Goal: Information Seeking & Learning: Learn about a topic

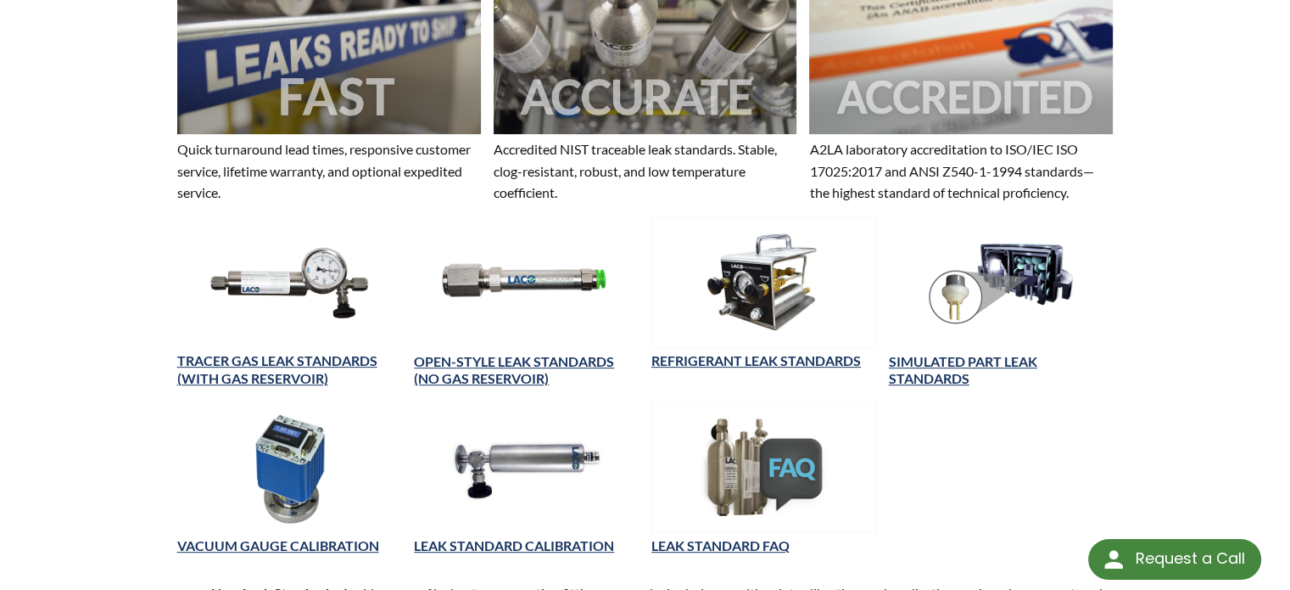
scroll to position [594, 0]
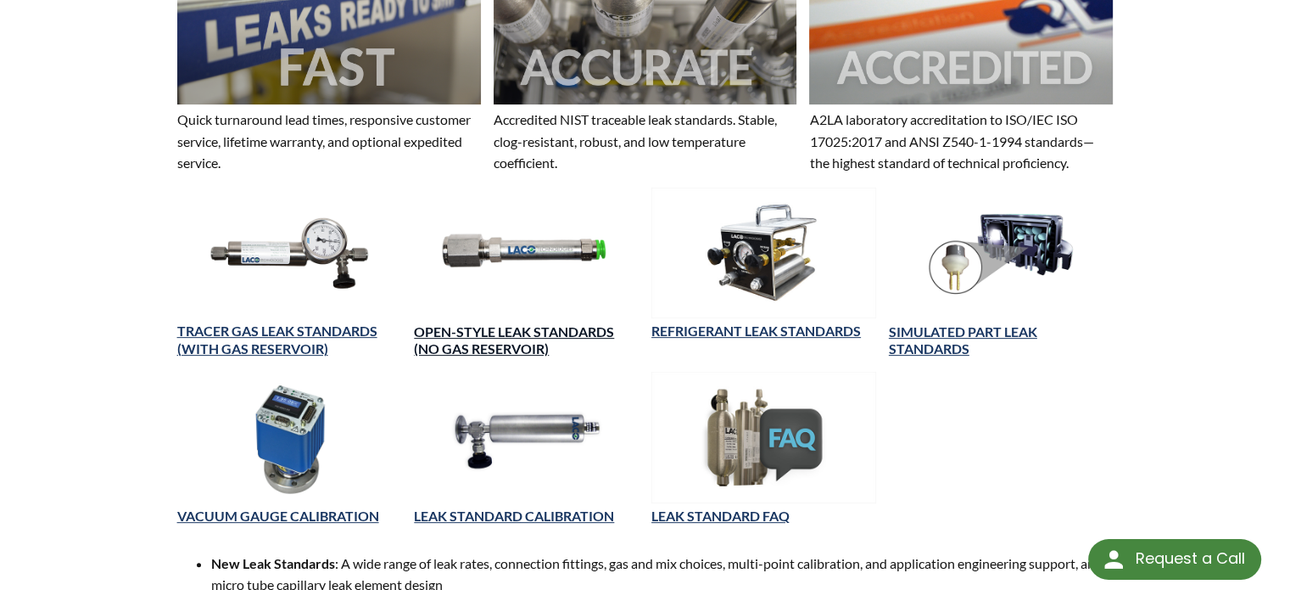
click at [519, 325] on link "OPEN-STYLE LEAK STANDARDS (NO GAS RESERVOIR)" at bounding box center [514, 340] width 200 height 34
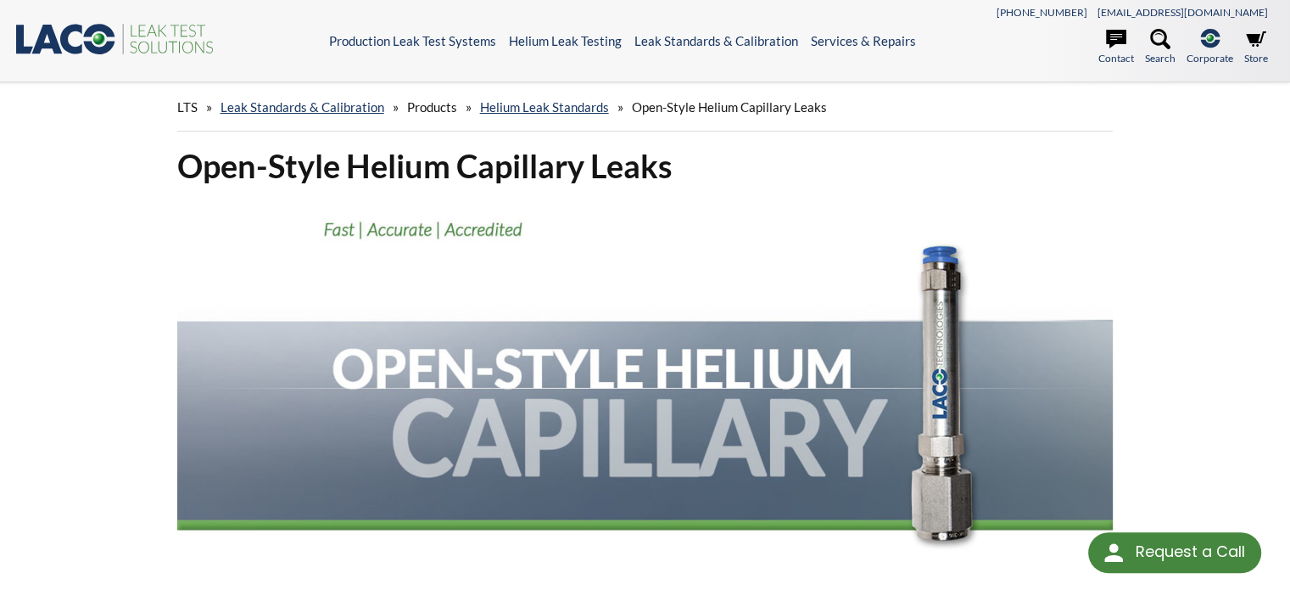
select select "Language Translate Widget"
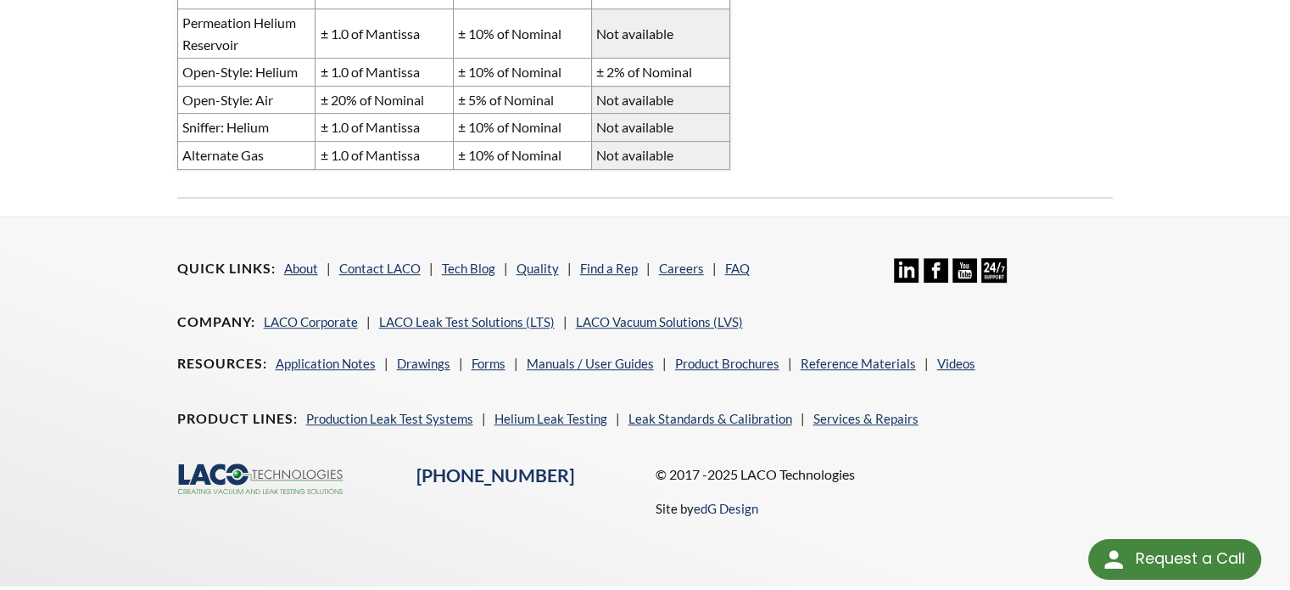
scroll to position [1017, 0]
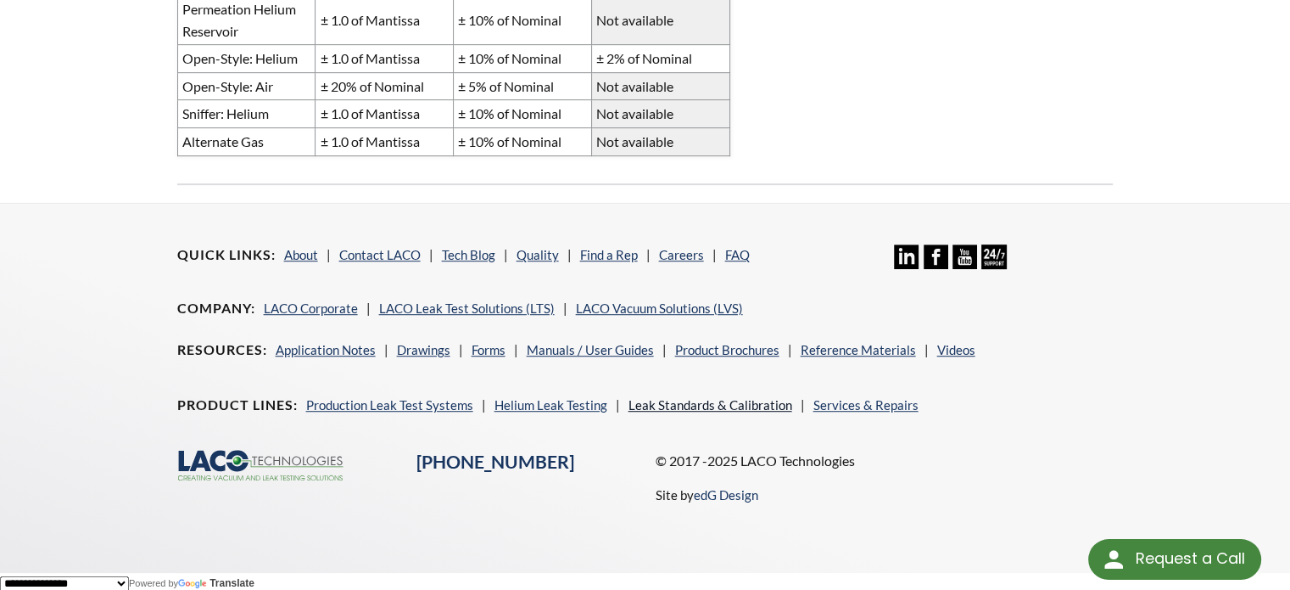
click at [670, 400] on link "Leak Standards & Calibration" at bounding box center [711, 404] width 164 height 15
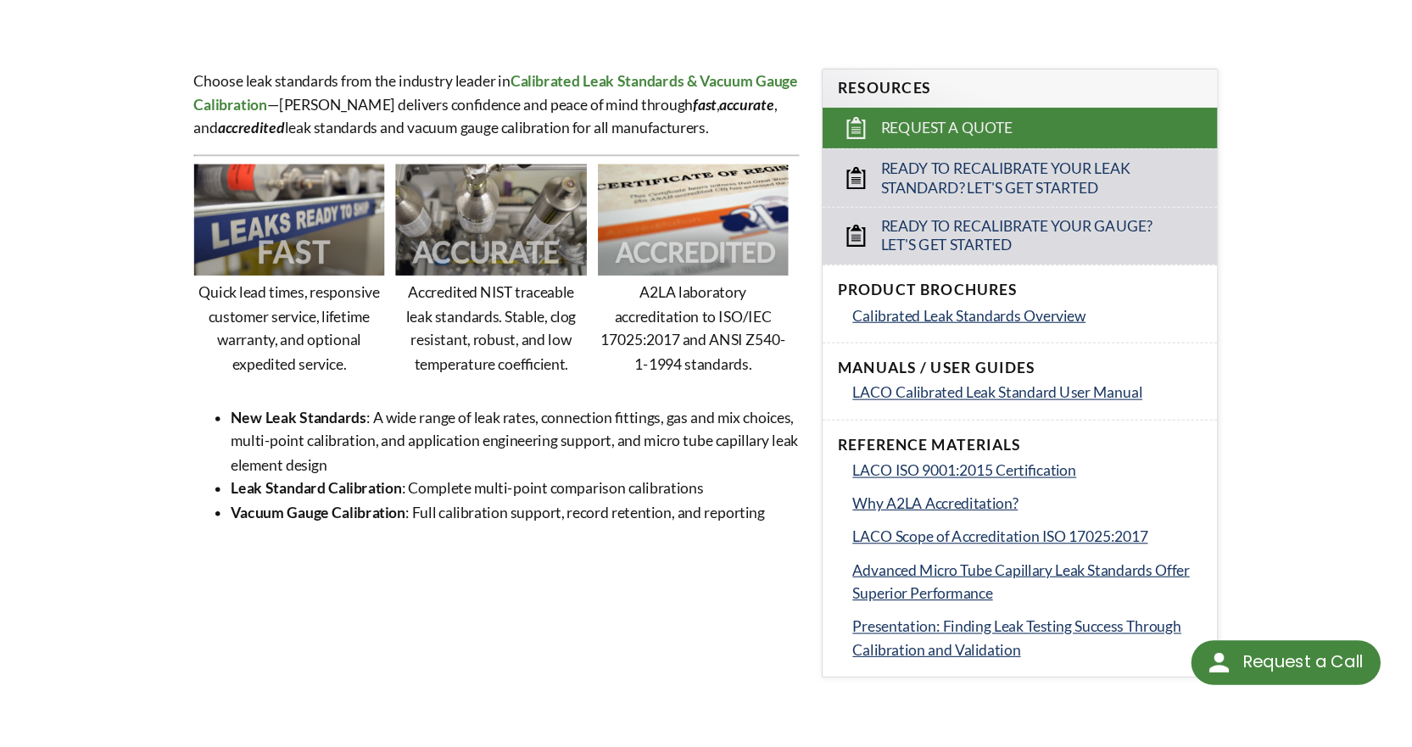
scroll to position [594, 0]
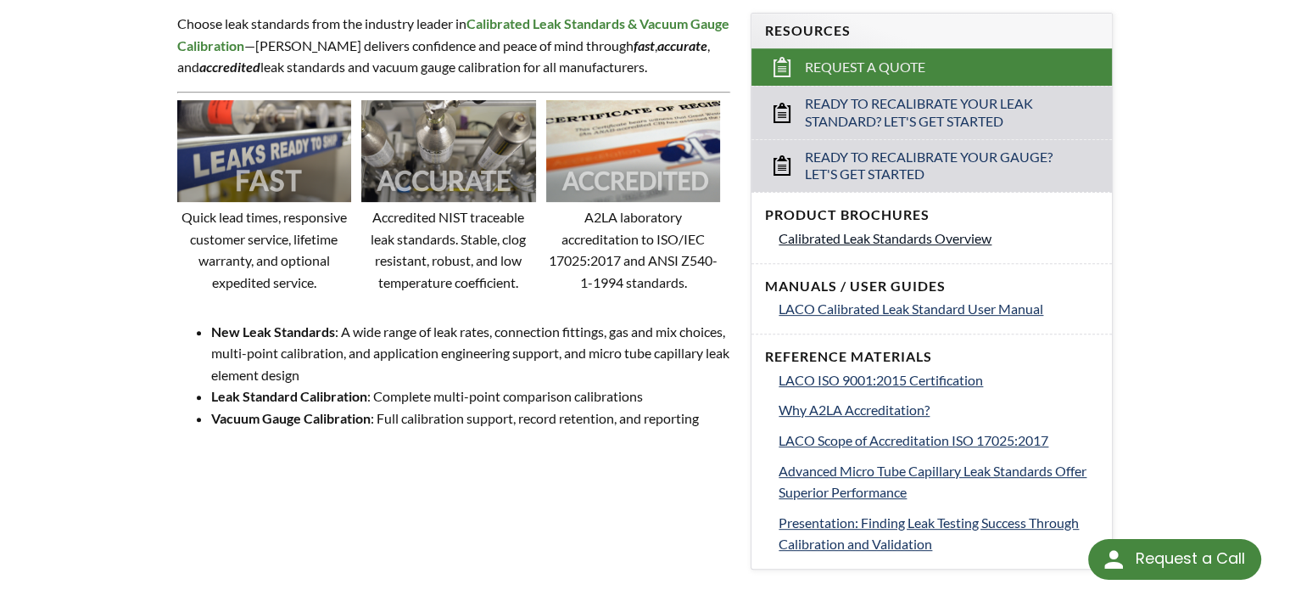
click at [852, 237] on span "Calibrated Leak Standards Overview" at bounding box center [885, 238] width 213 height 16
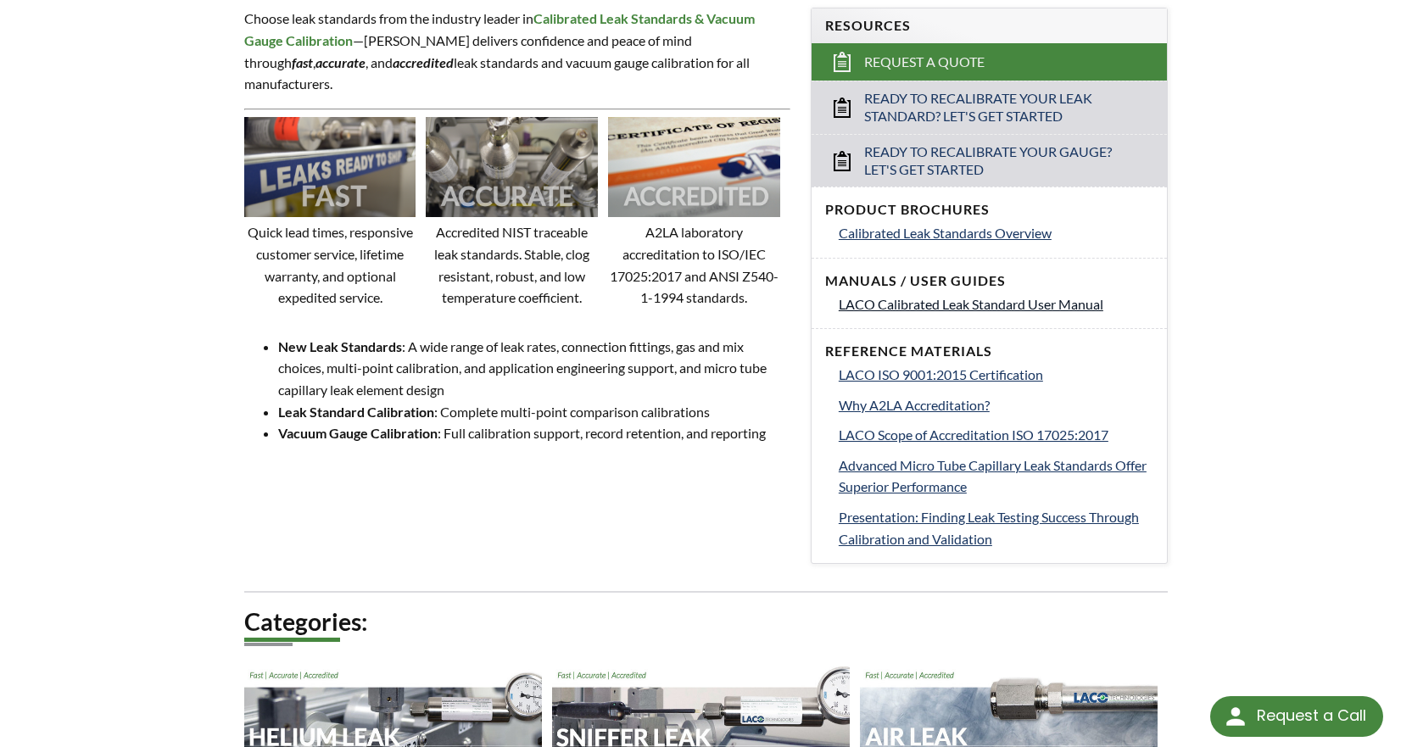
click at [969, 307] on span "LACO Calibrated Leak Standard User Manual" at bounding box center [971, 304] width 265 height 16
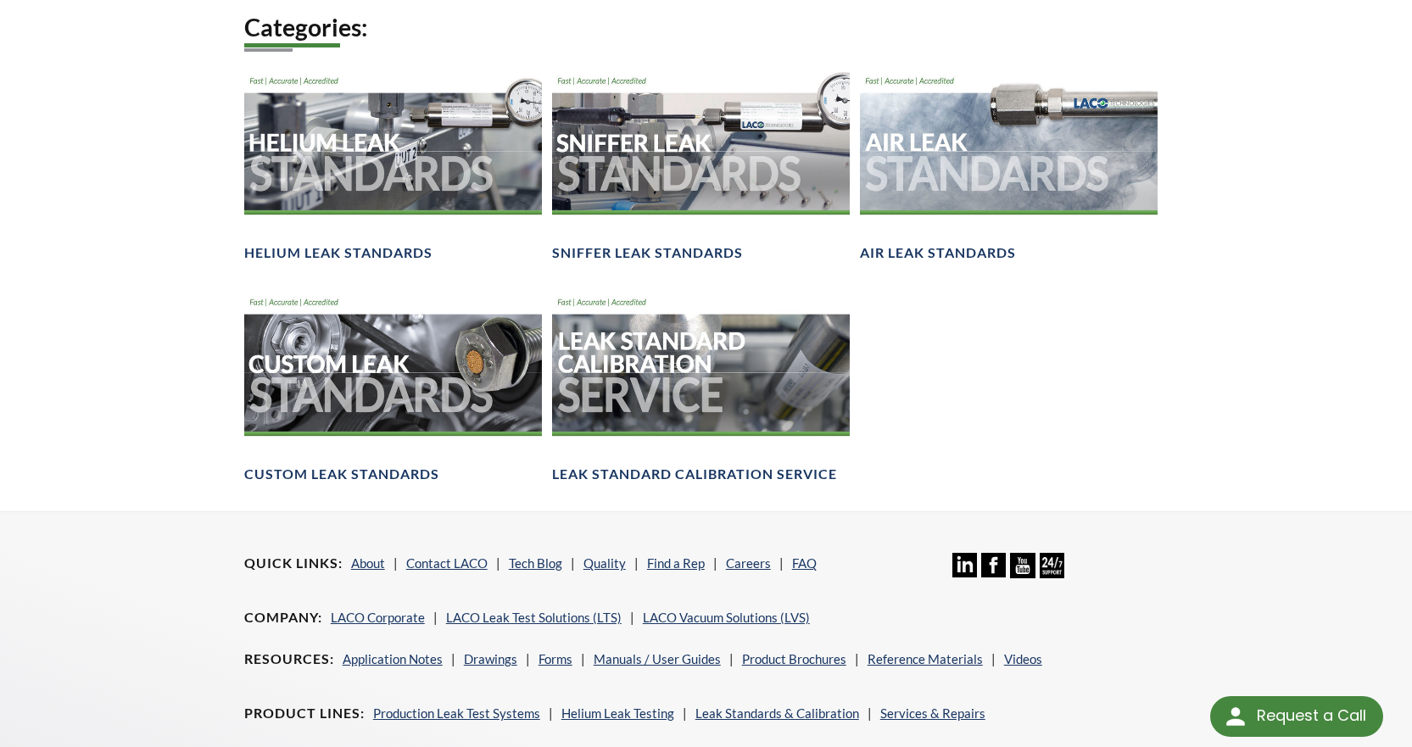
scroll to position [1187, 0]
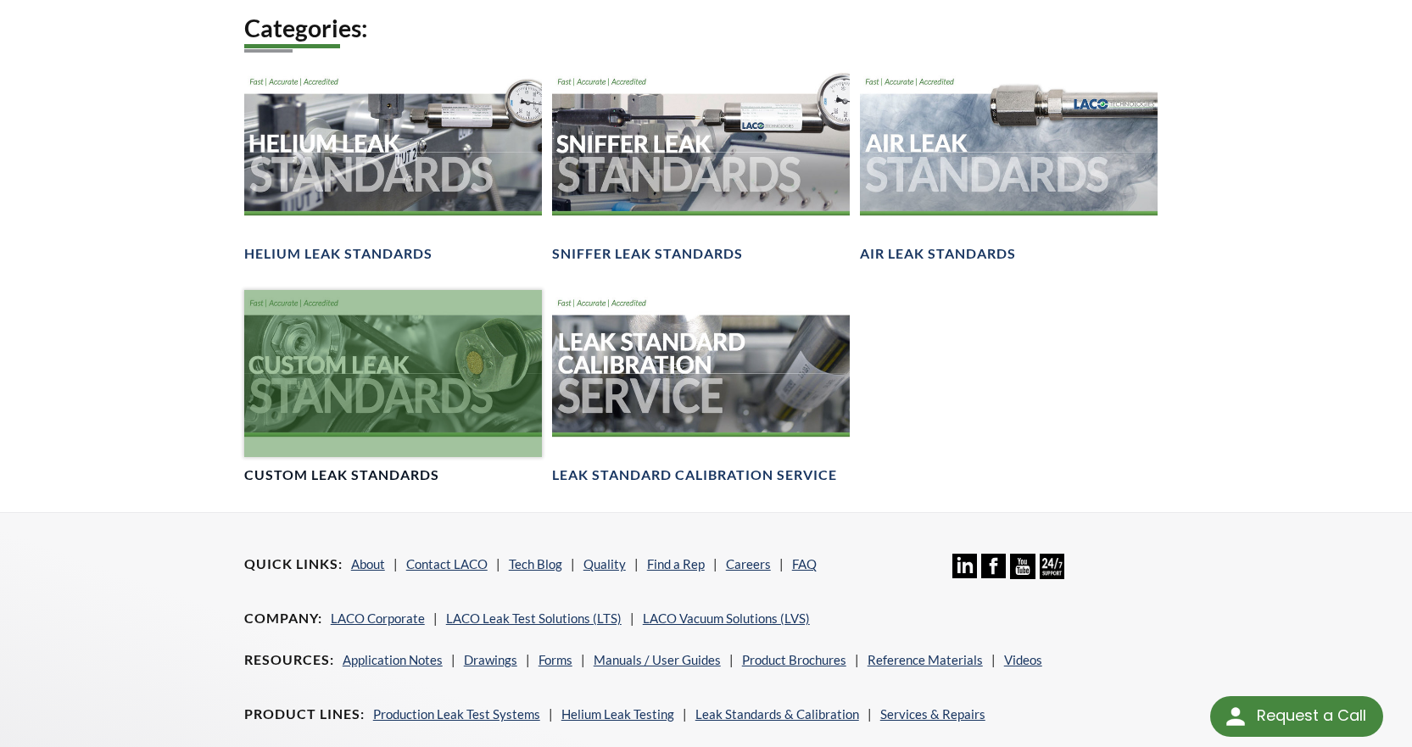
click at [429, 362] on div at bounding box center [393, 373] width 298 height 167
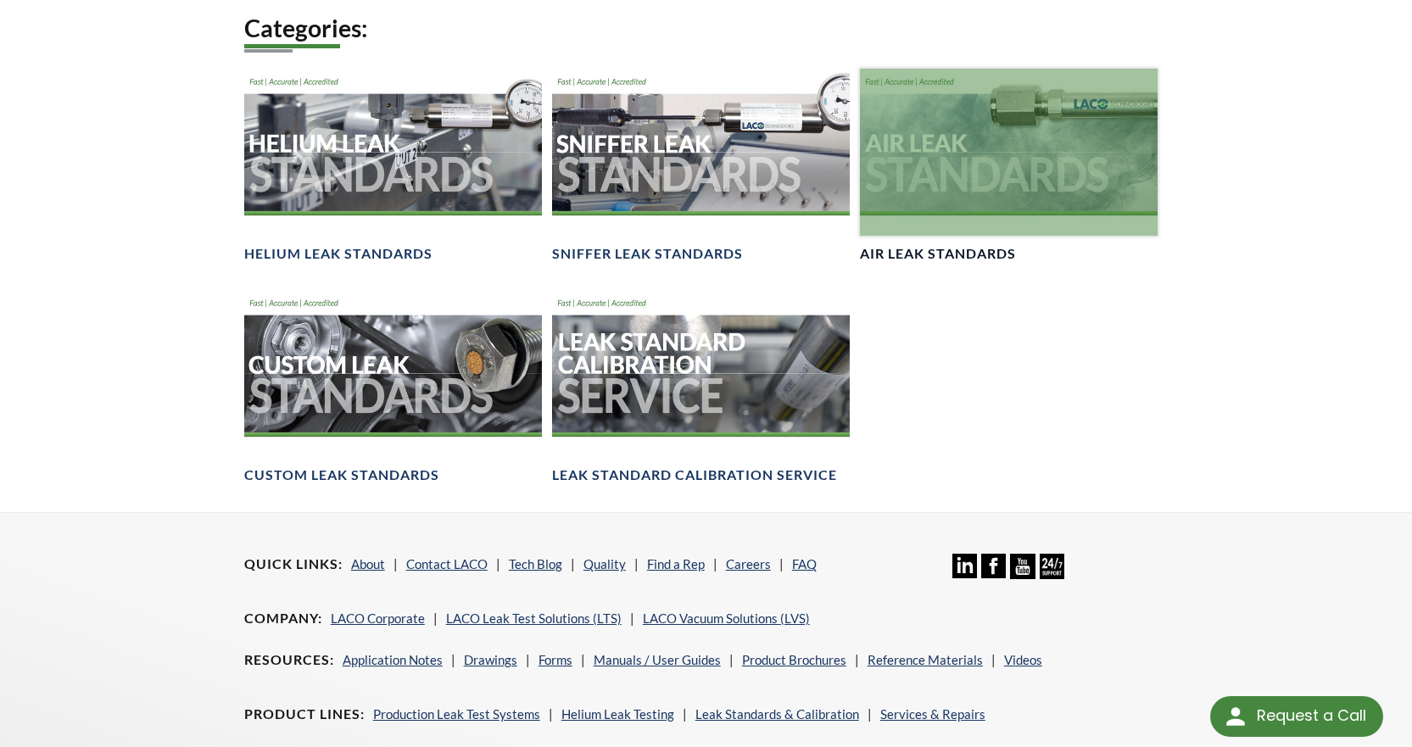
click at [991, 164] on div at bounding box center [1009, 152] width 298 height 167
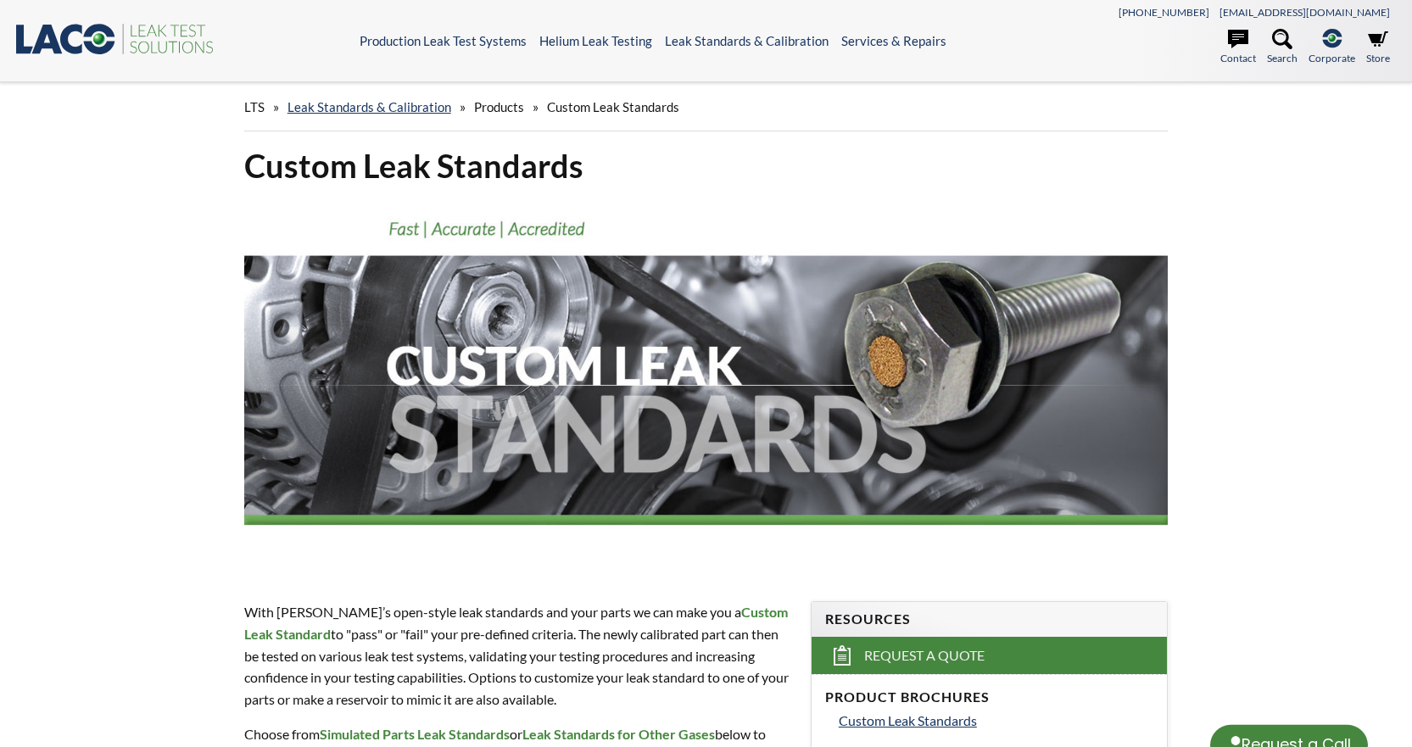
select select "Language Translate Widget"
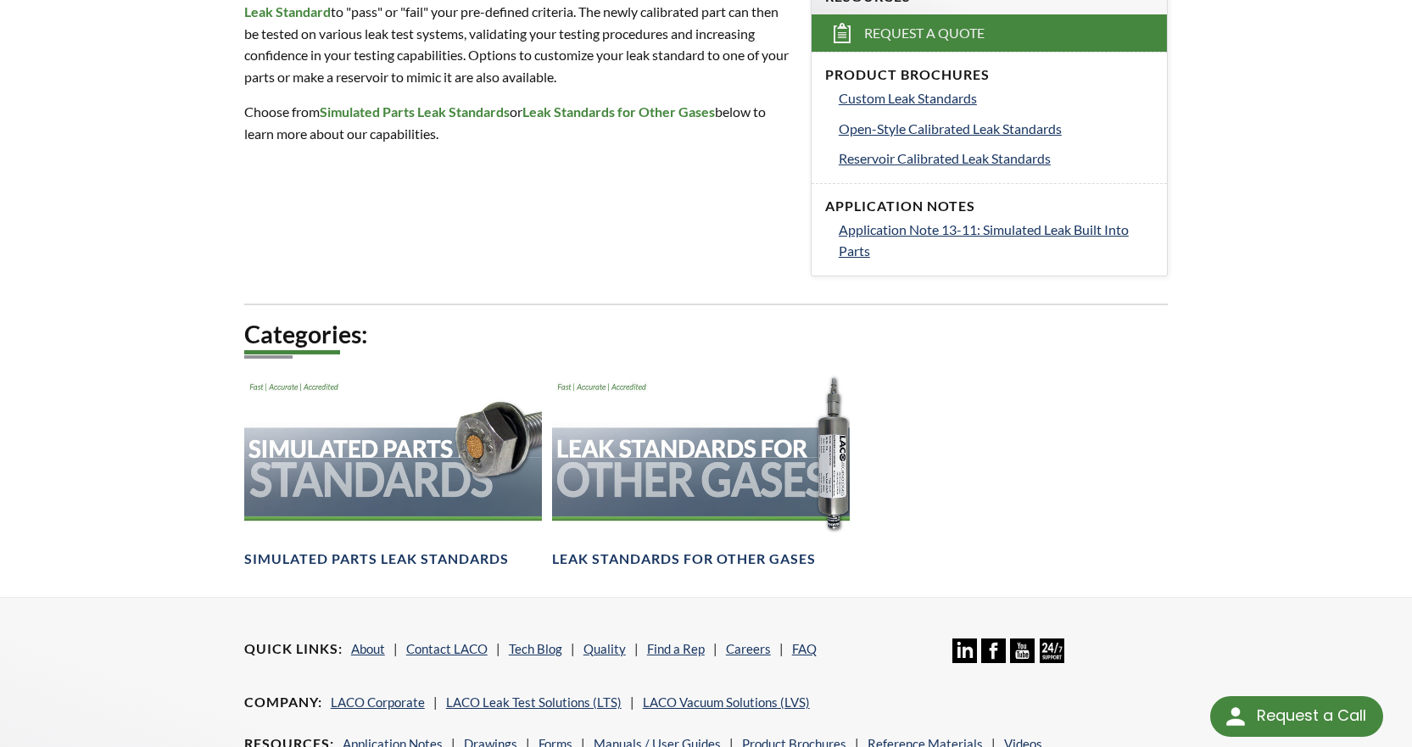
scroll to position [594, 0]
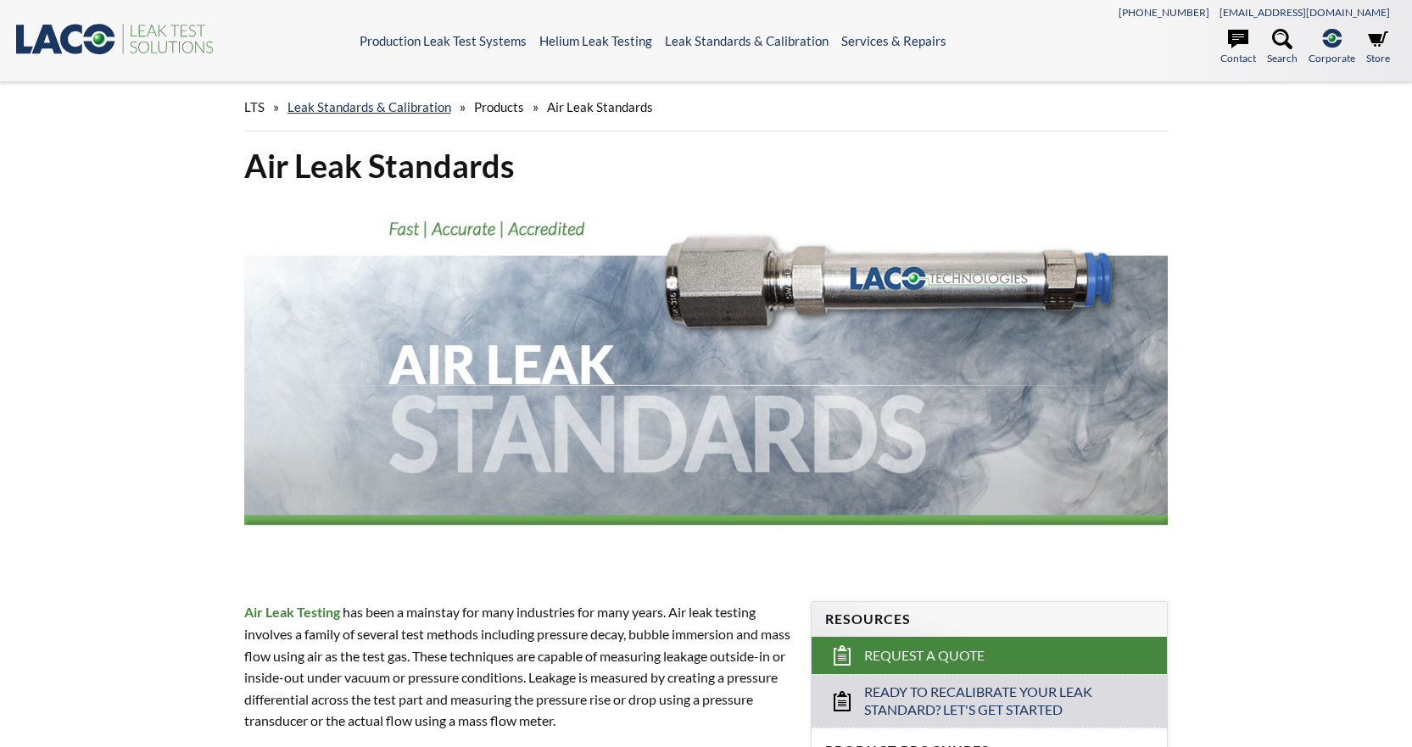
select select "Language Translate Widget"
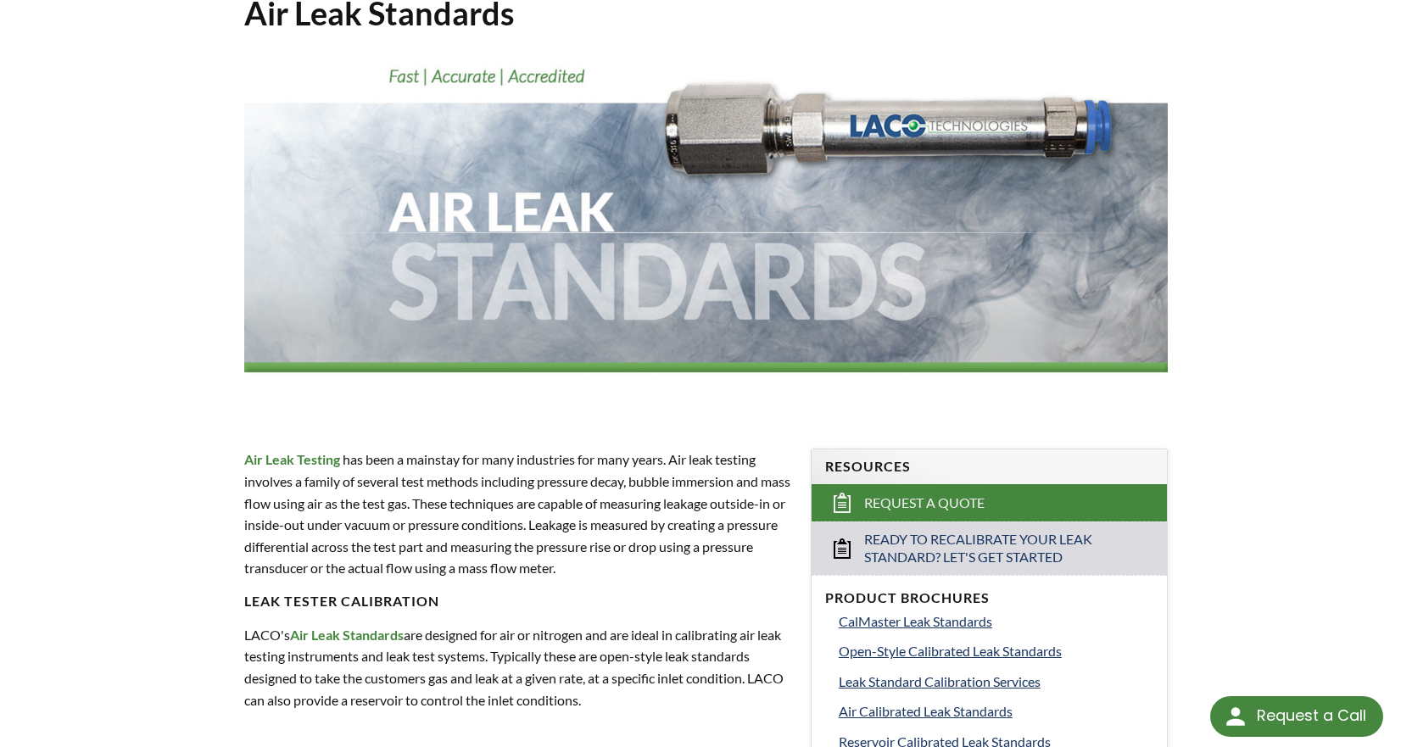
scroll to position [339, 0]
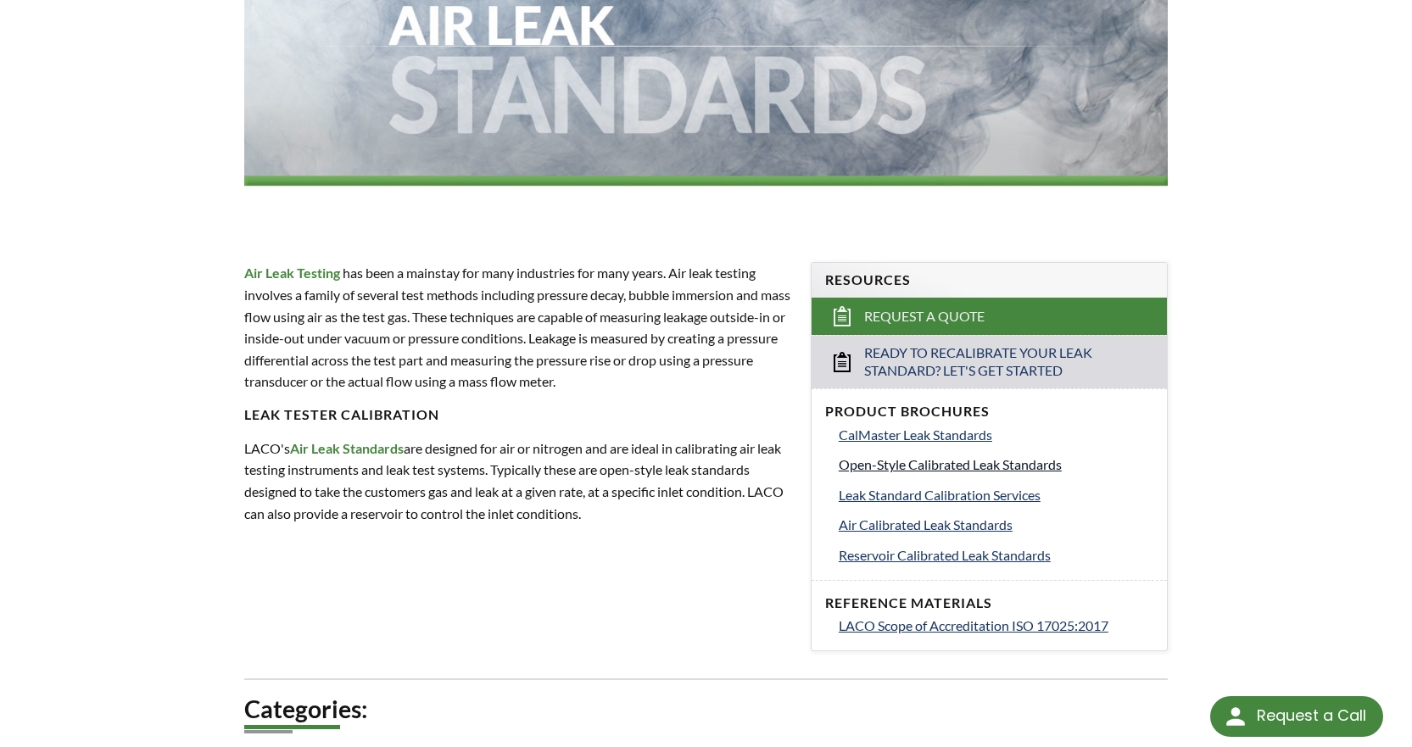
click at [937, 464] on span "Open-Style Calibrated Leak Standards" at bounding box center [950, 464] width 223 height 16
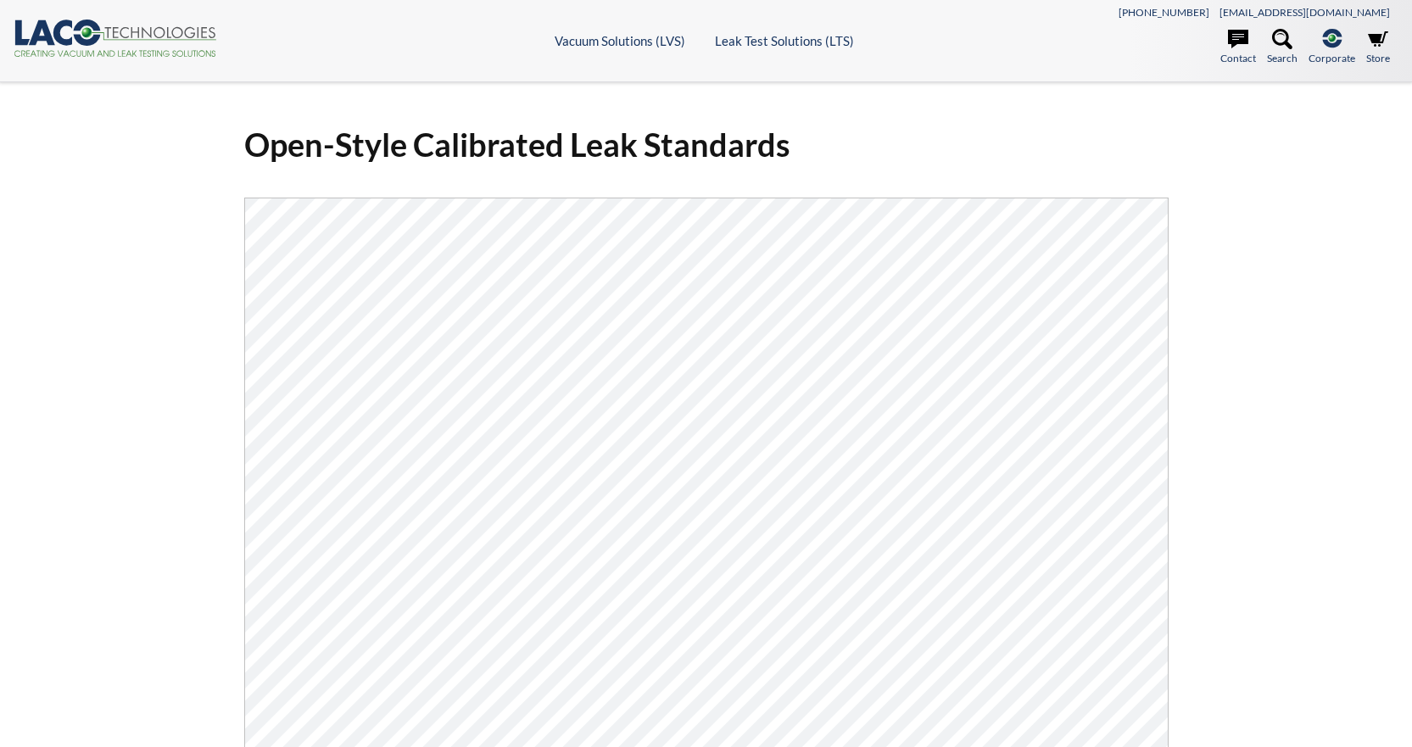
select select "Language Translate Widget"
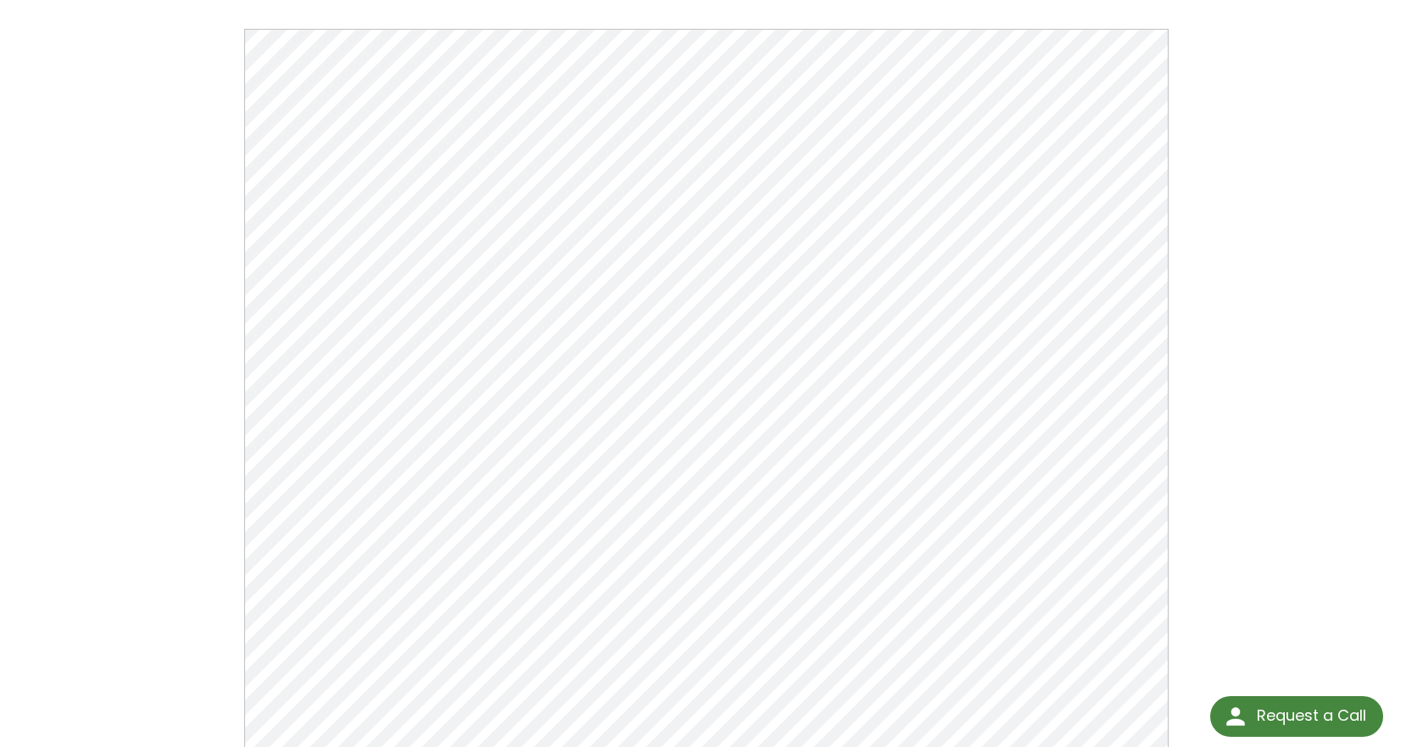
scroll to position [170, 0]
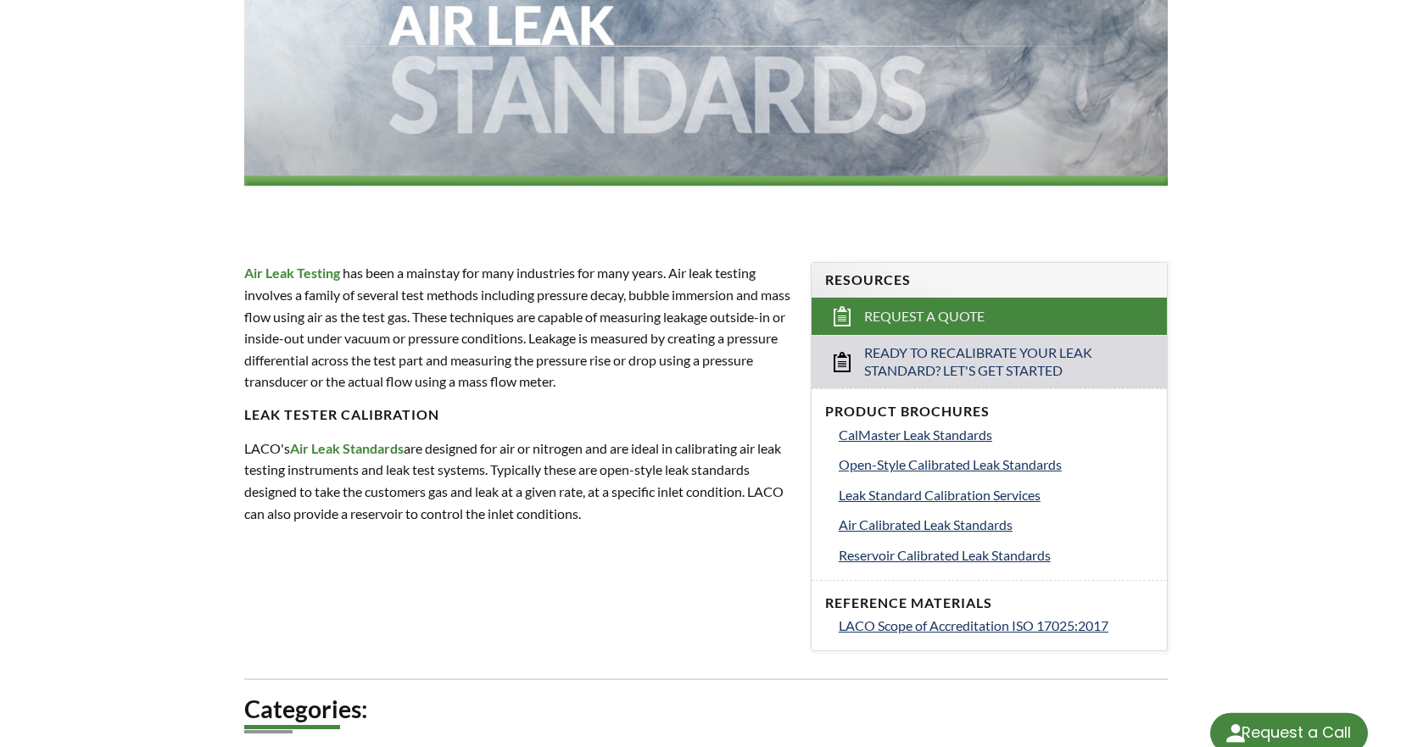
select select "Language Translate Widget"
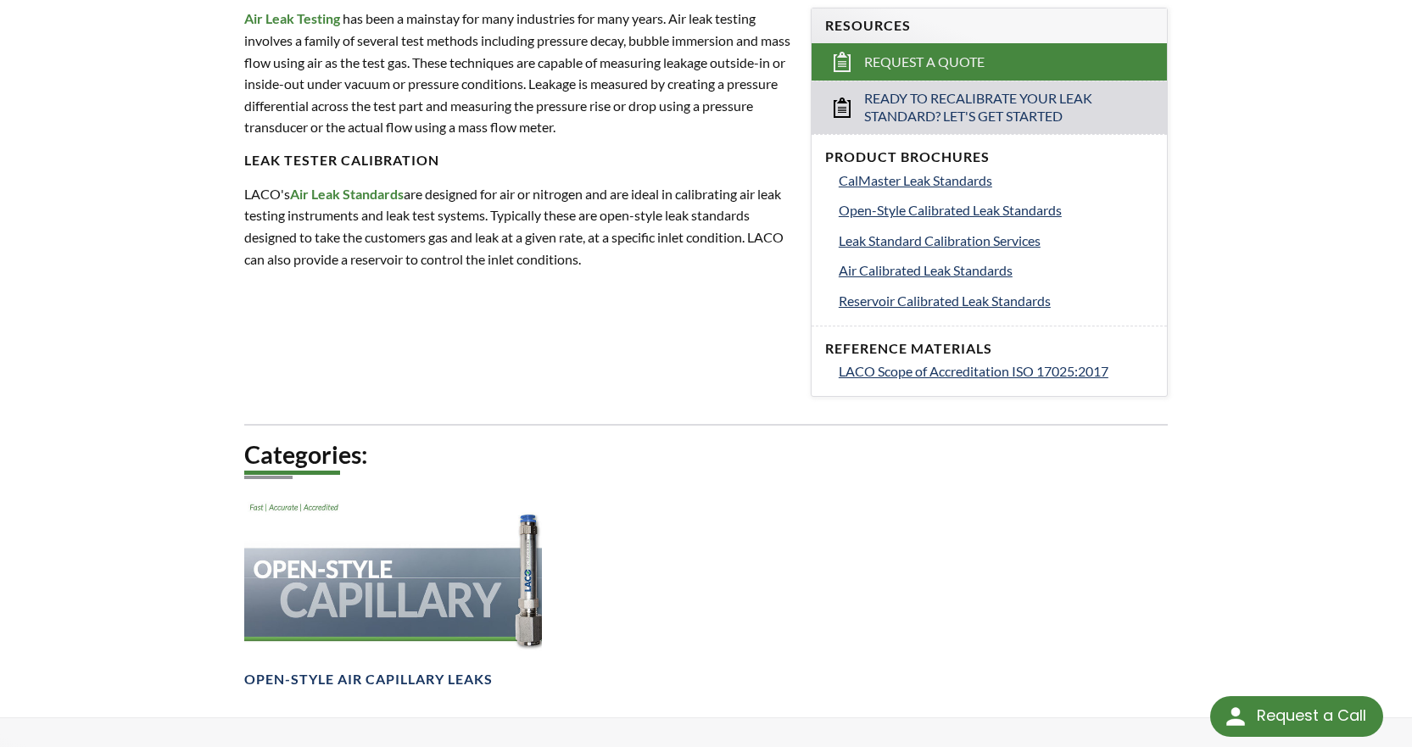
scroll to position [85, 0]
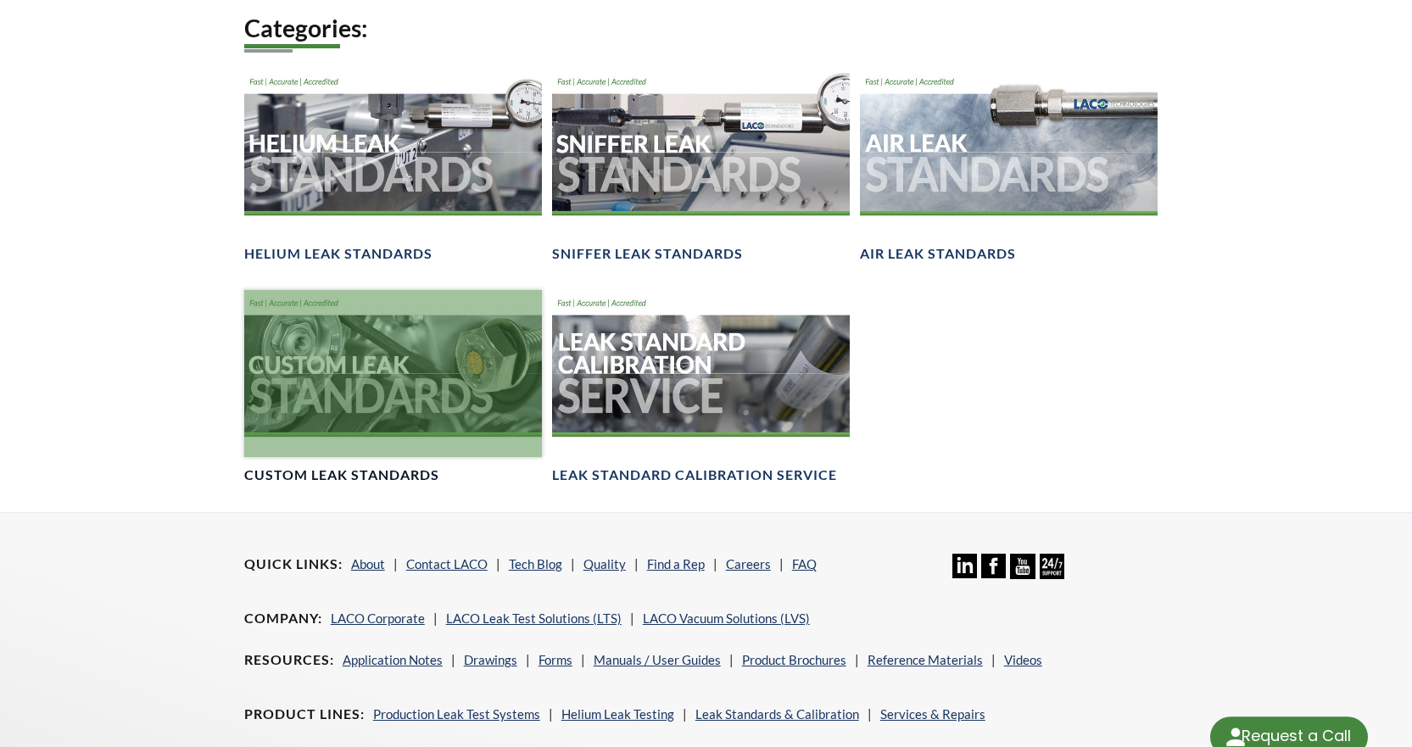
select select "Language Translate Widget"
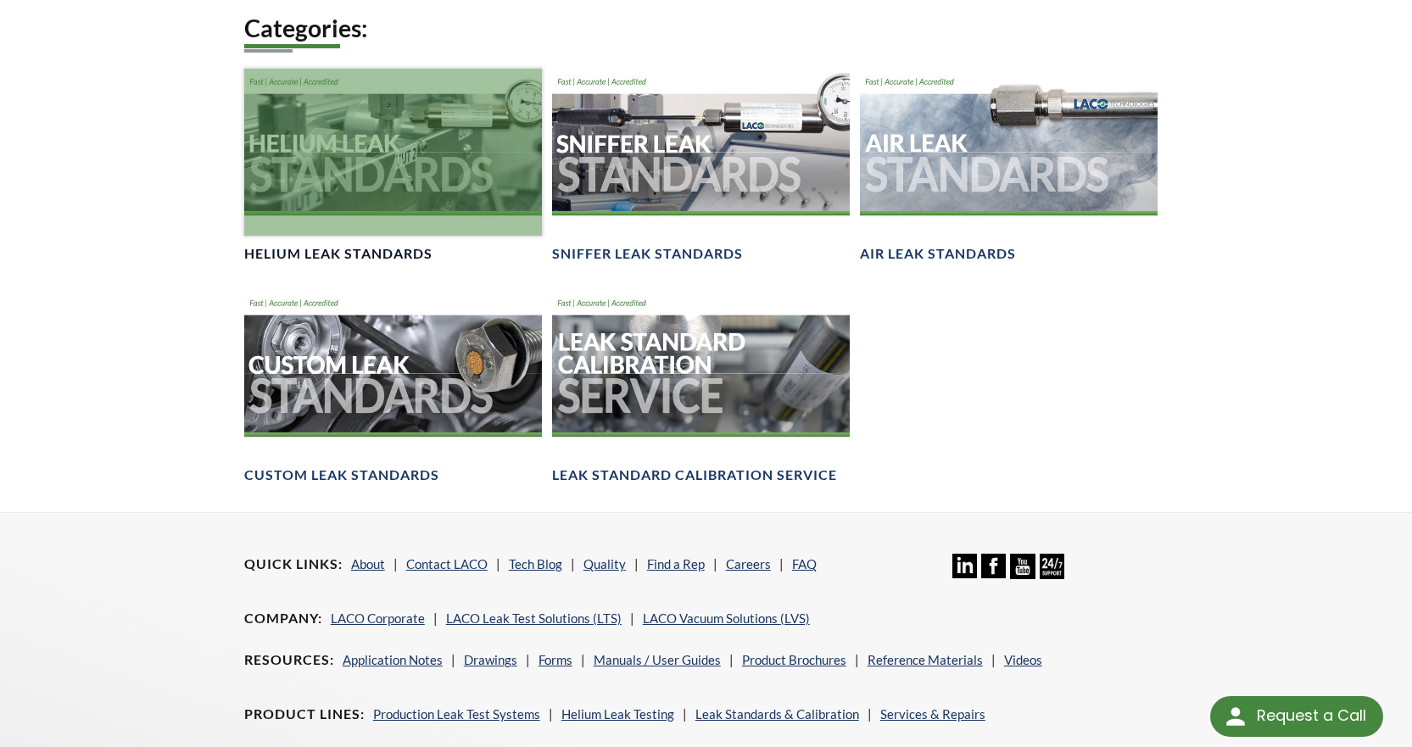
click at [329, 182] on div at bounding box center [393, 152] width 298 height 167
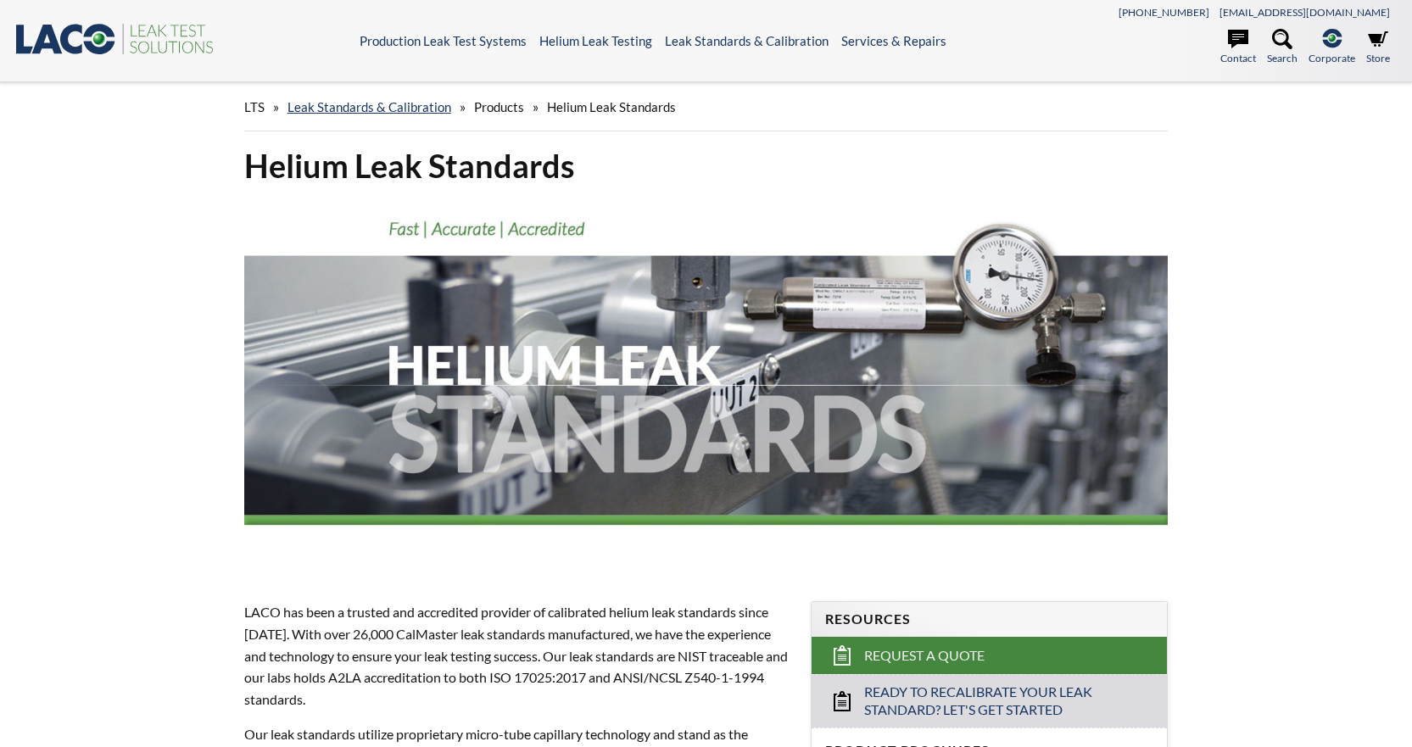
select select "Language Translate Widget"
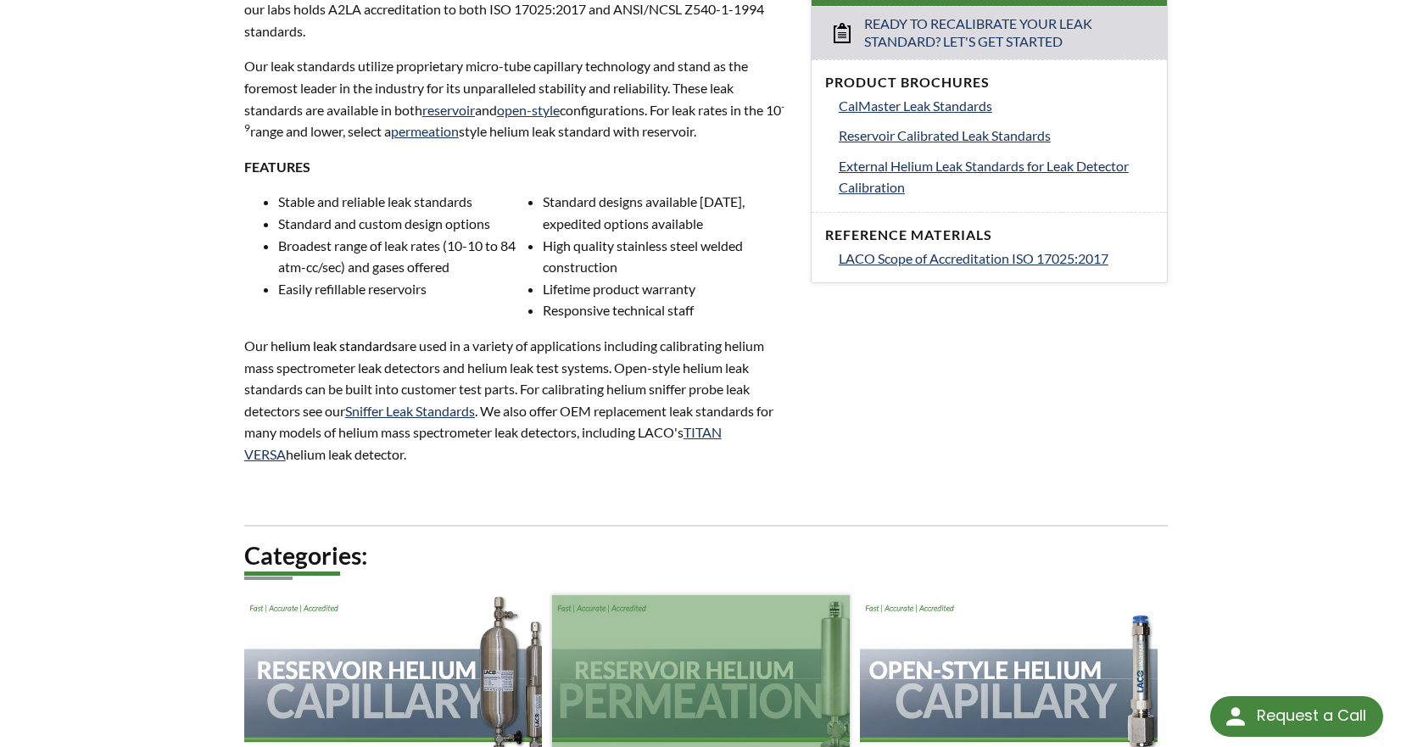
scroll to position [763, 0]
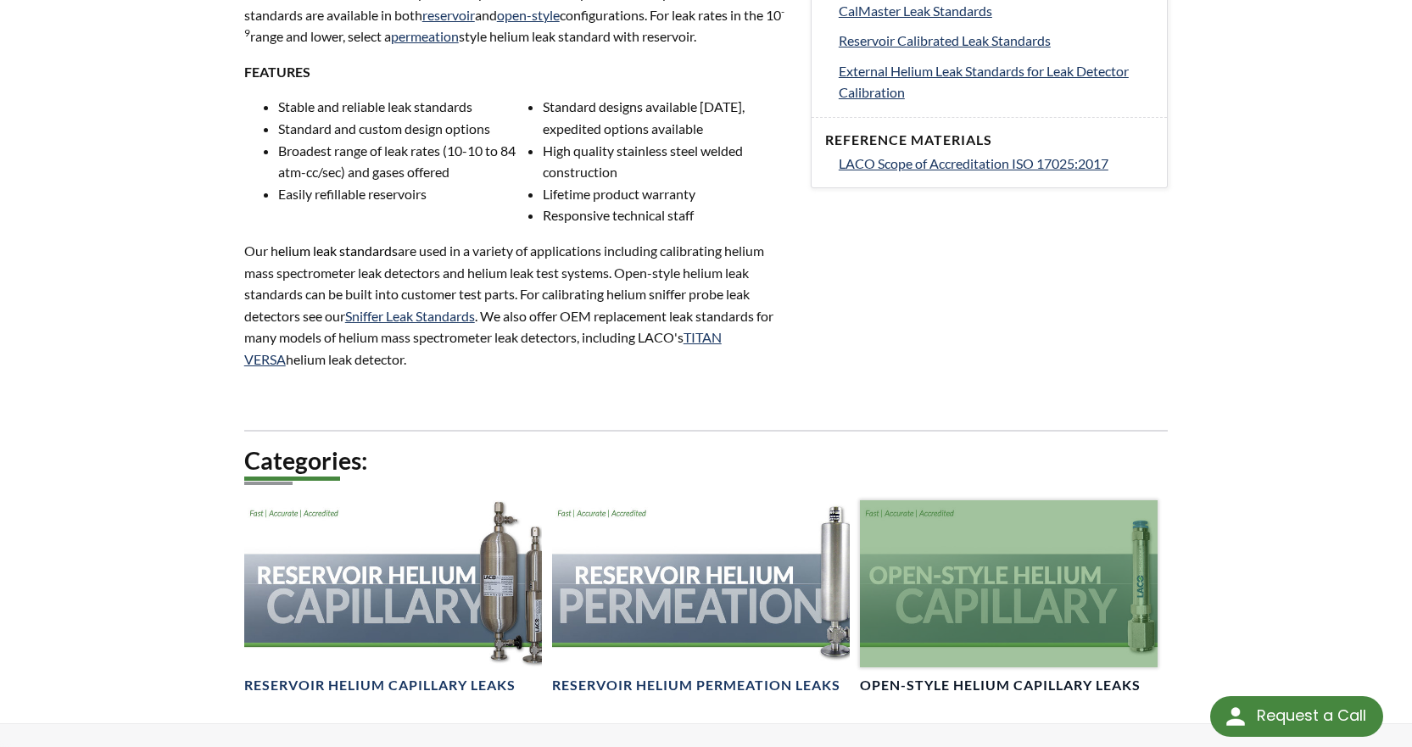
click at [977, 605] on div at bounding box center [1009, 583] width 298 height 167
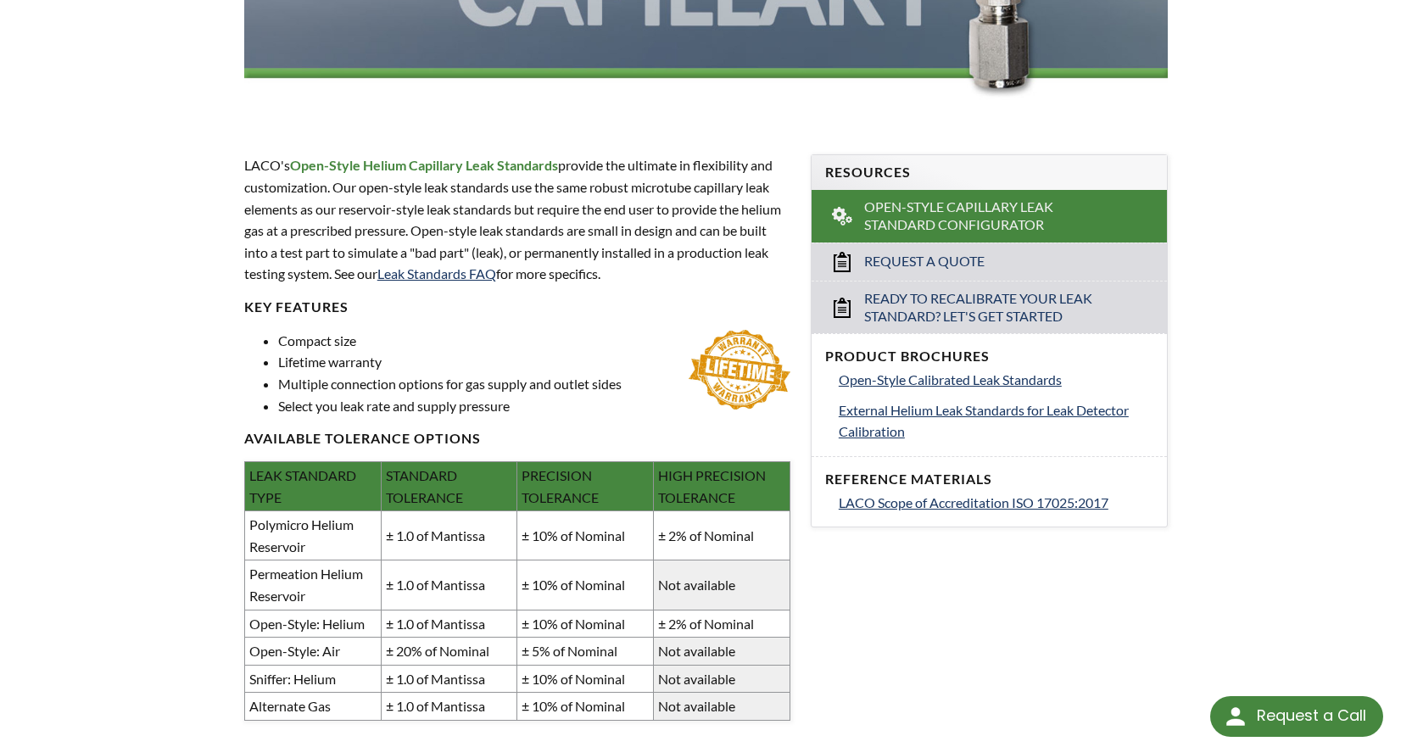
scroll to position [437, 0]
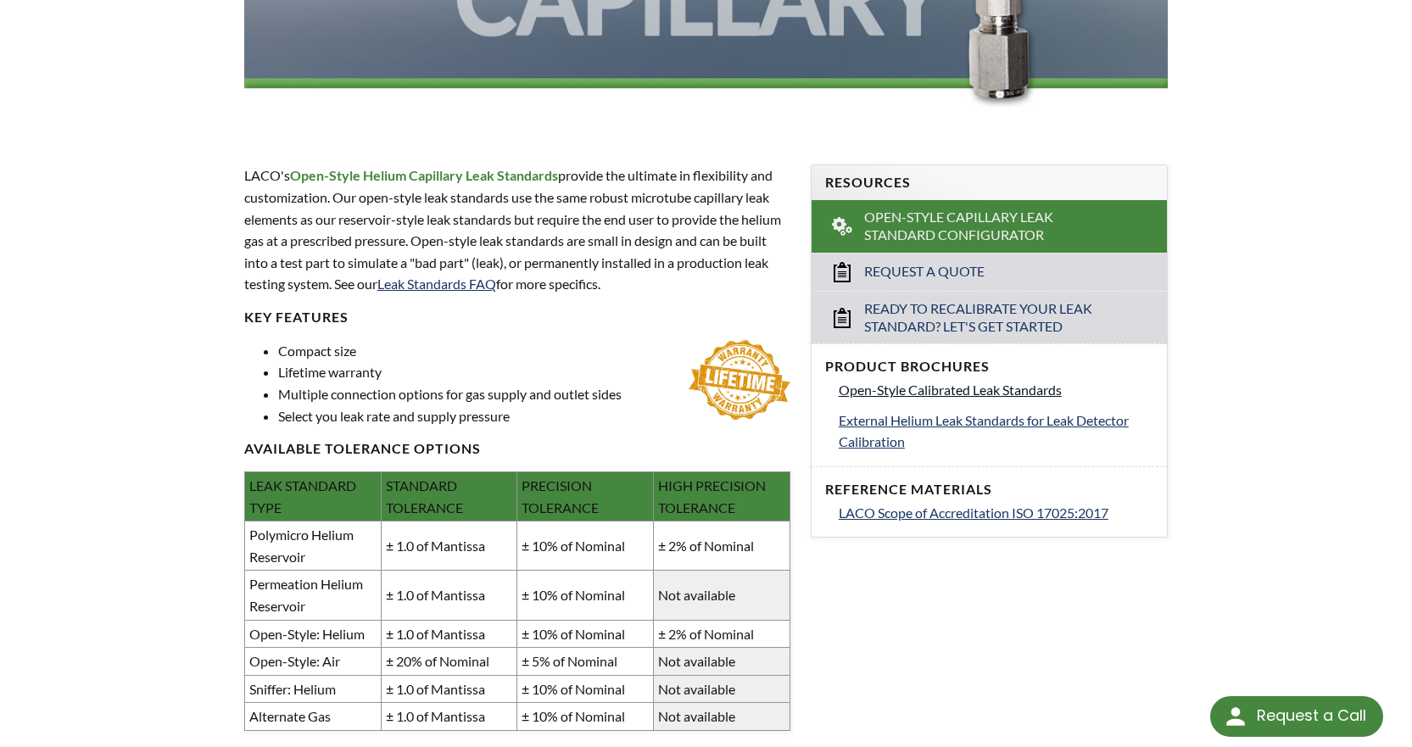
click at [931, 391] on span "Open-Style Calibrated Leak Standards" at bounding box center [950, 390] width 223 height 16
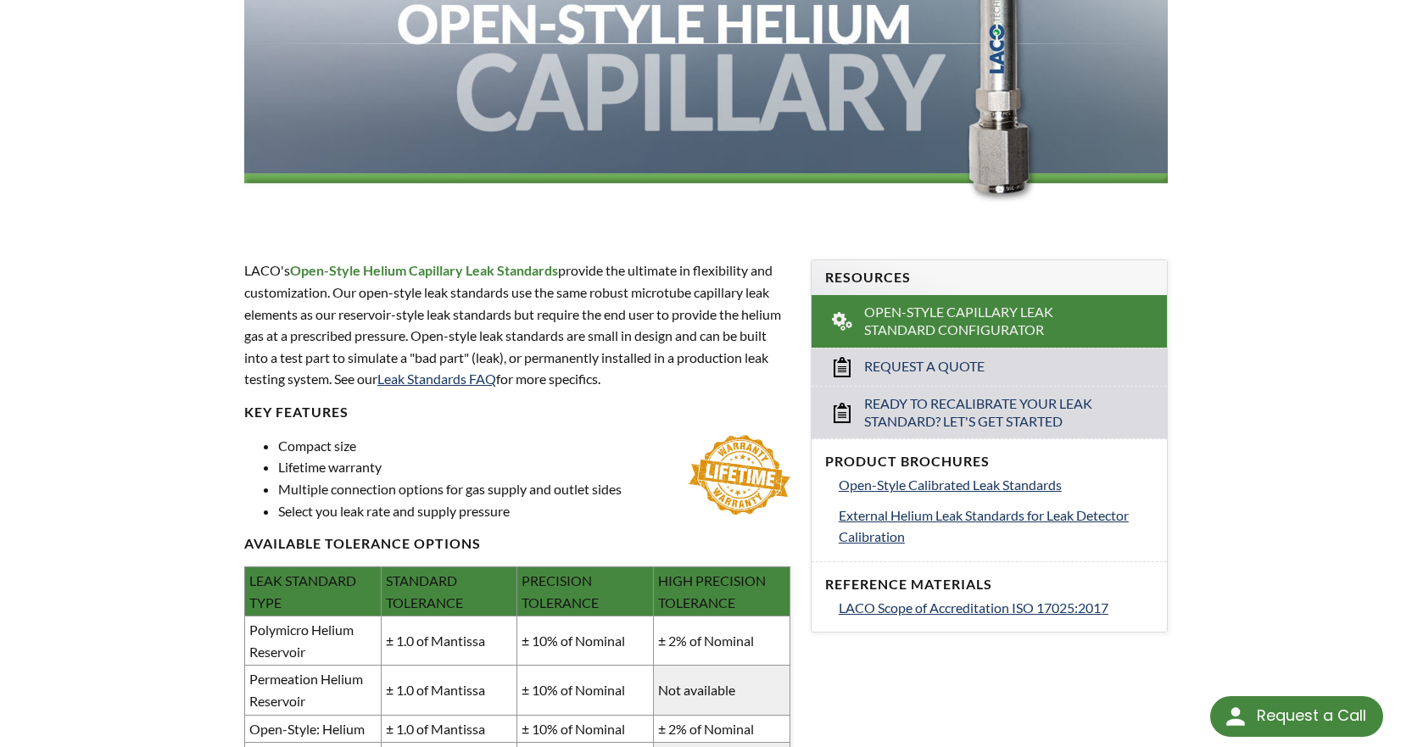
scroll to position [0, 0]
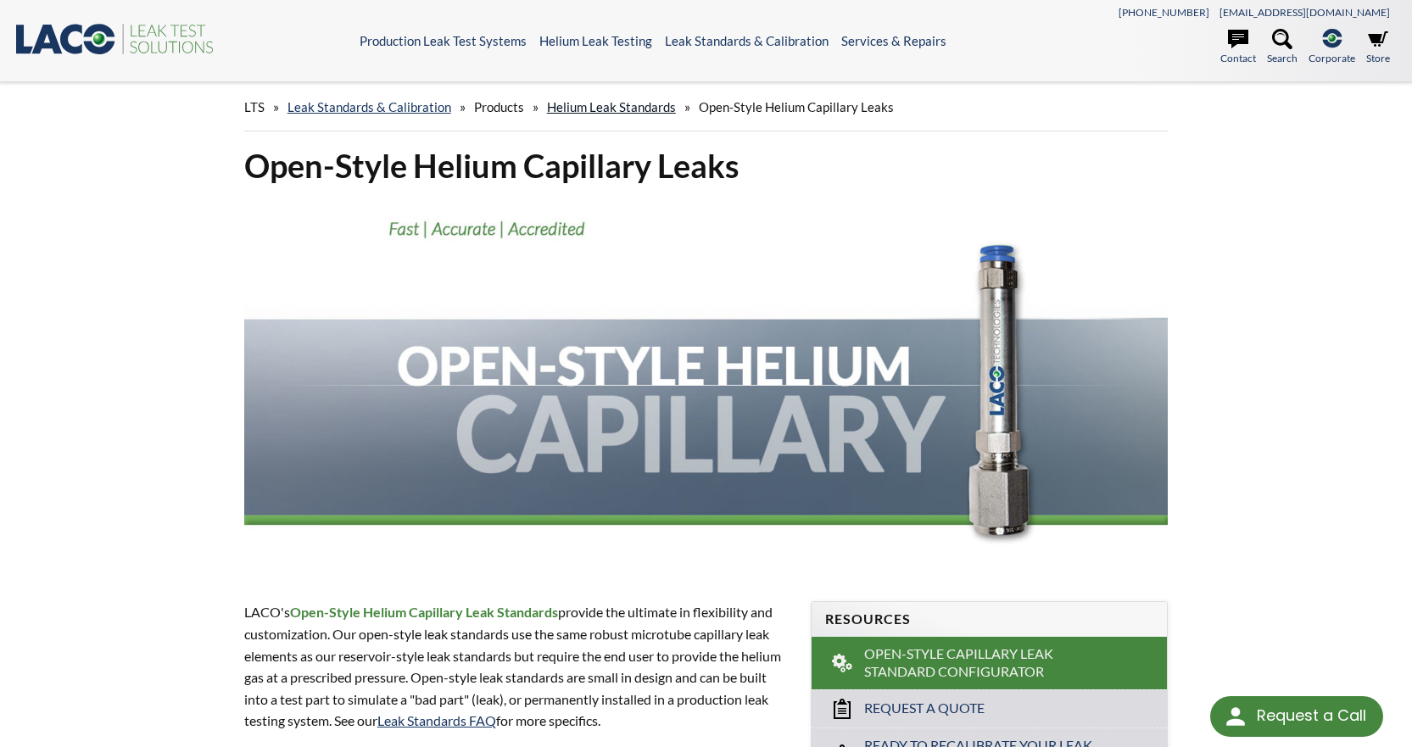
click at [593, 107] on link "Helium Leak Standards" at bounding box center [611, 106] width 129 height 15
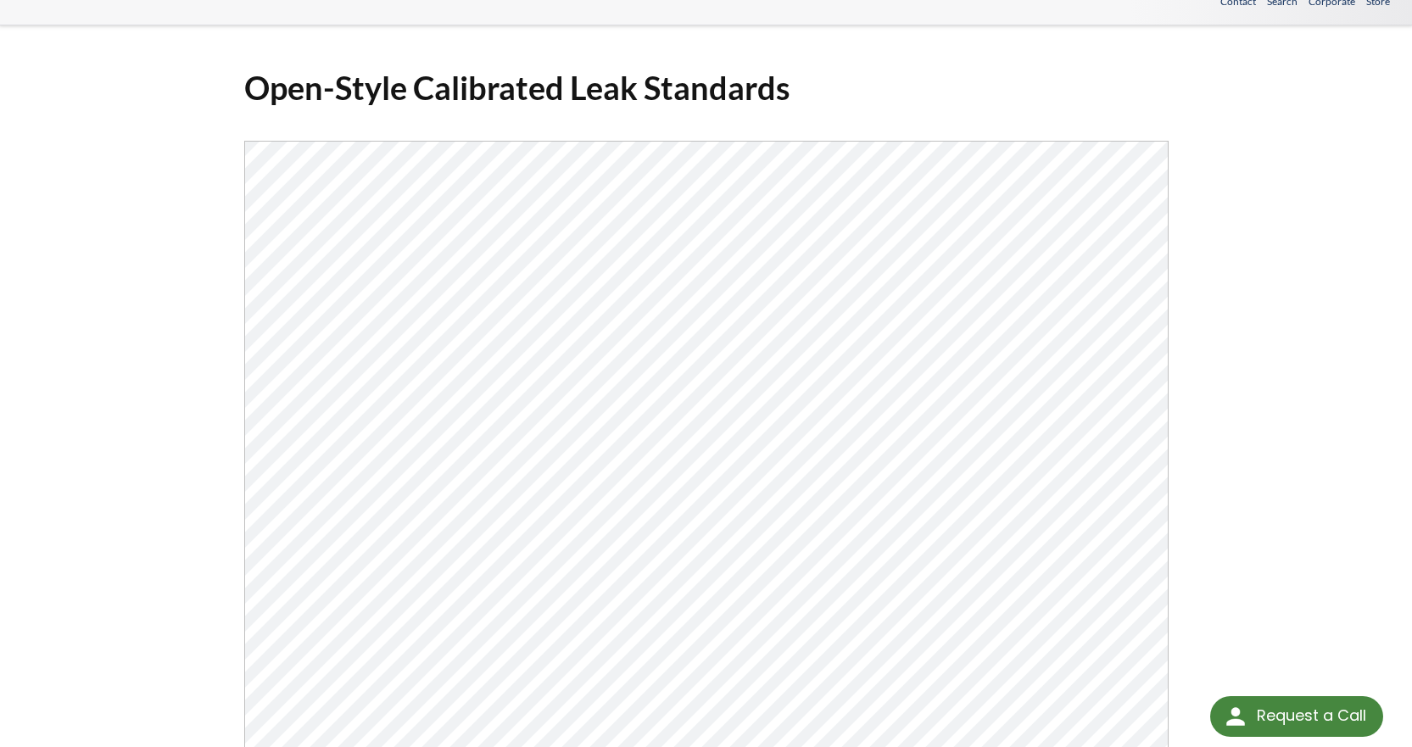
scroll to position [85, 0]
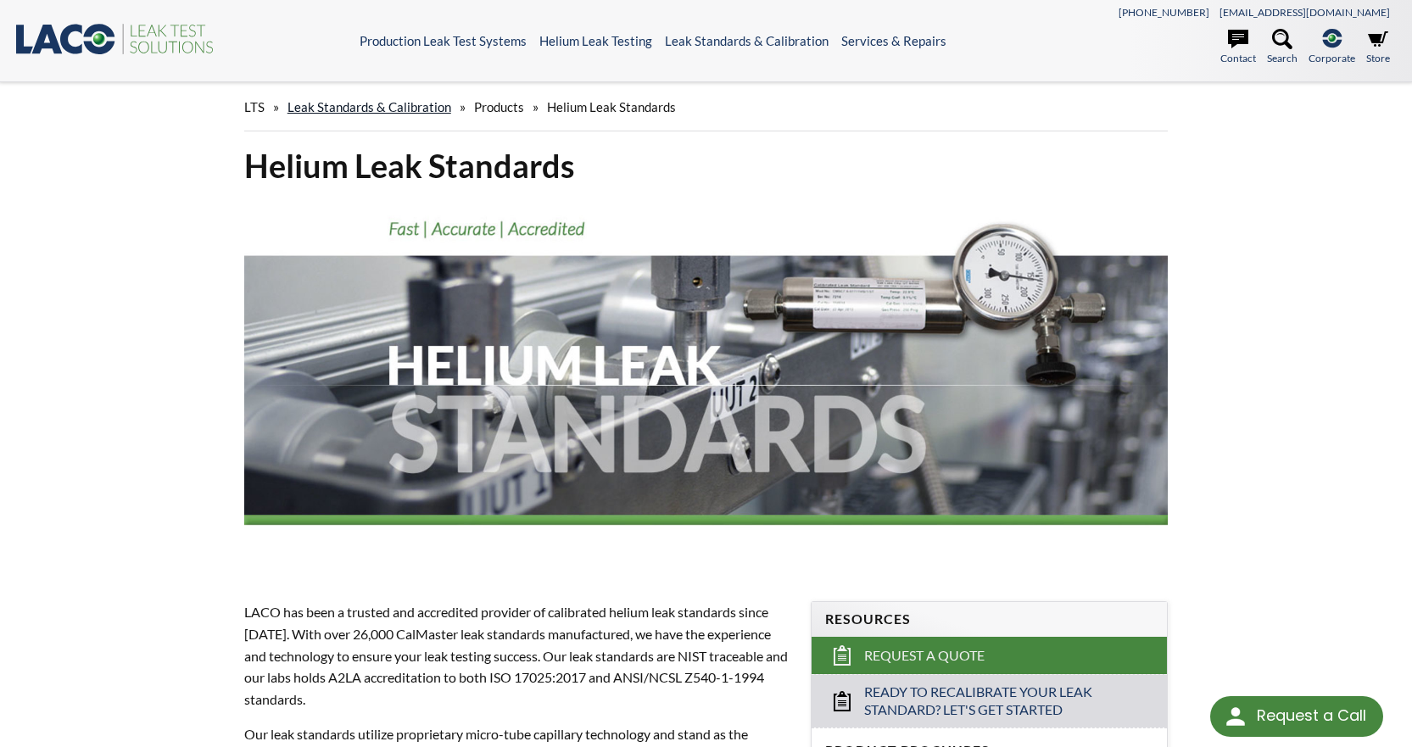
click at [432, 106] on link "Leak Standards & Calibration" at bounding box center [370, 106] width 164 height 15
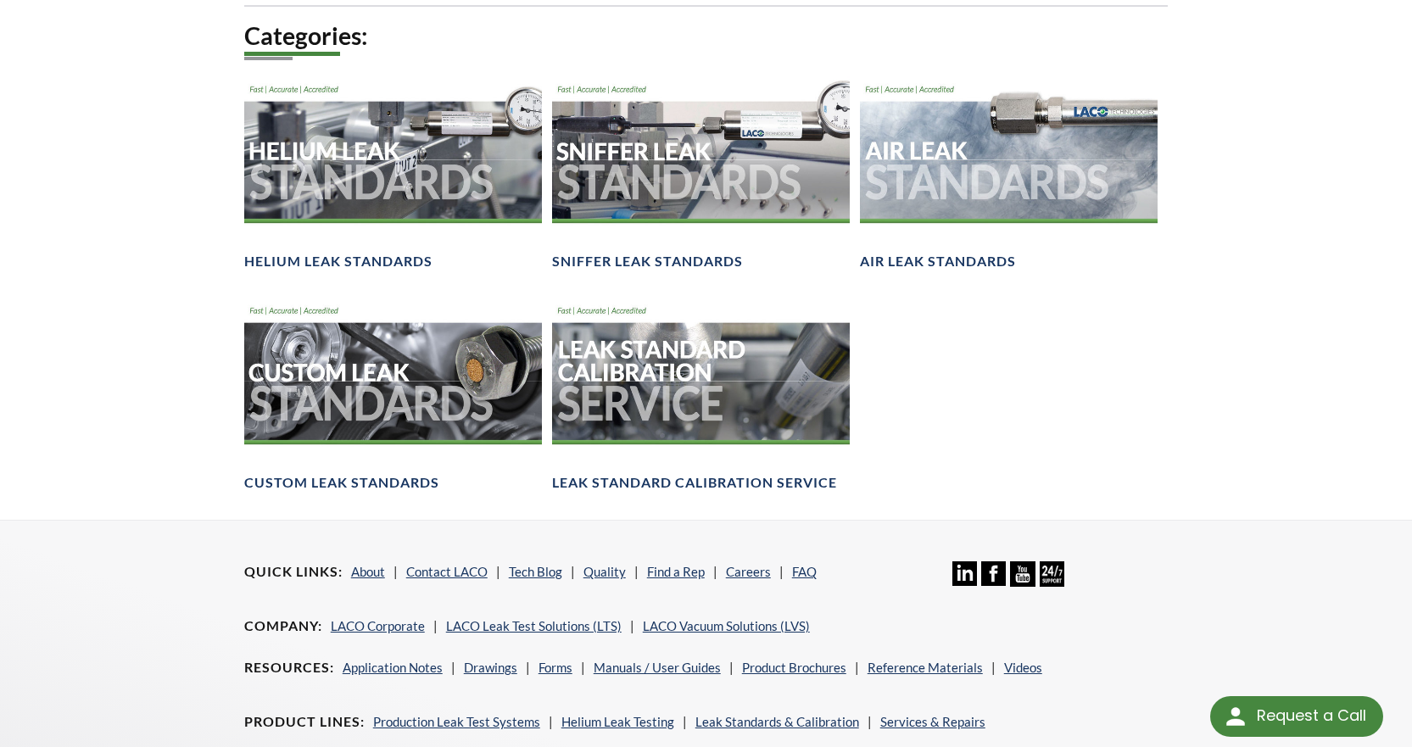
scroll to position [1187, 0]
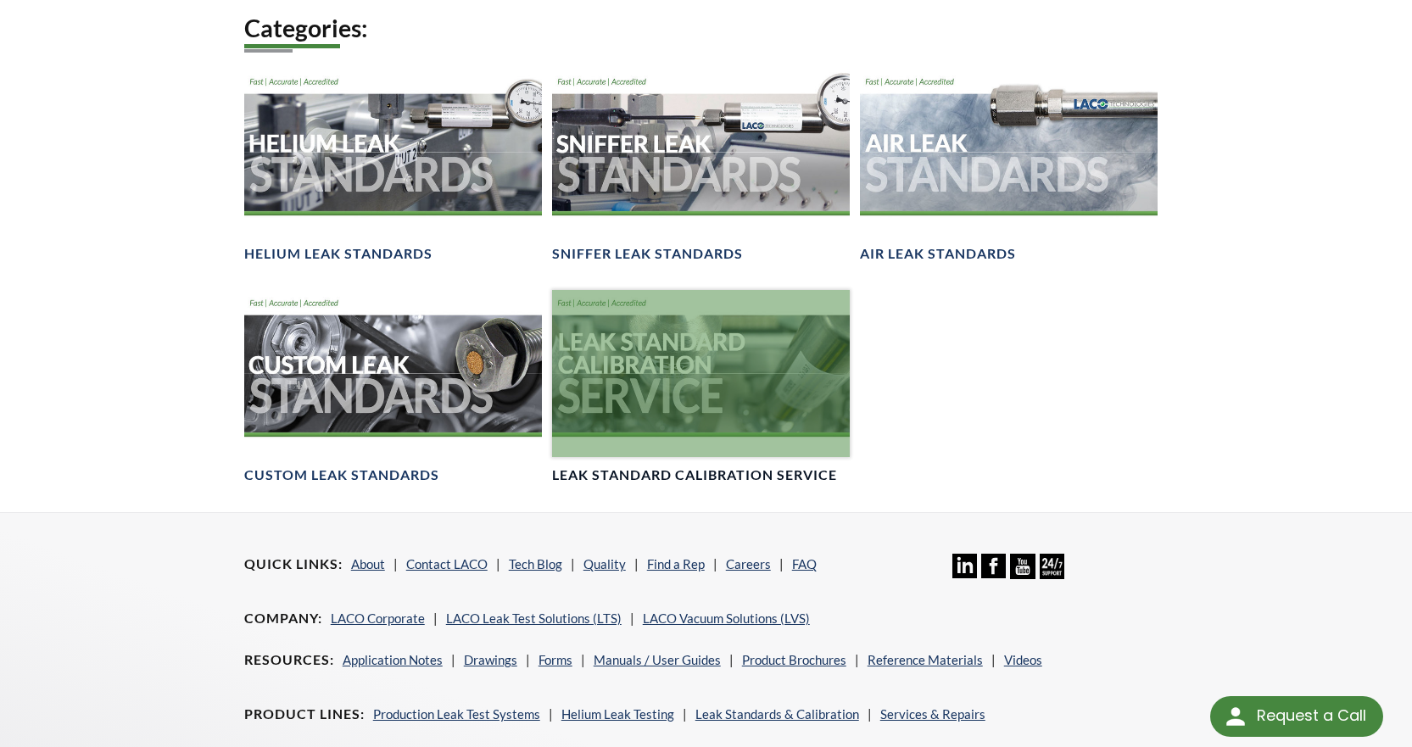
click at [712, 372] on div at bounding box center [701, 373] width 298 height 167
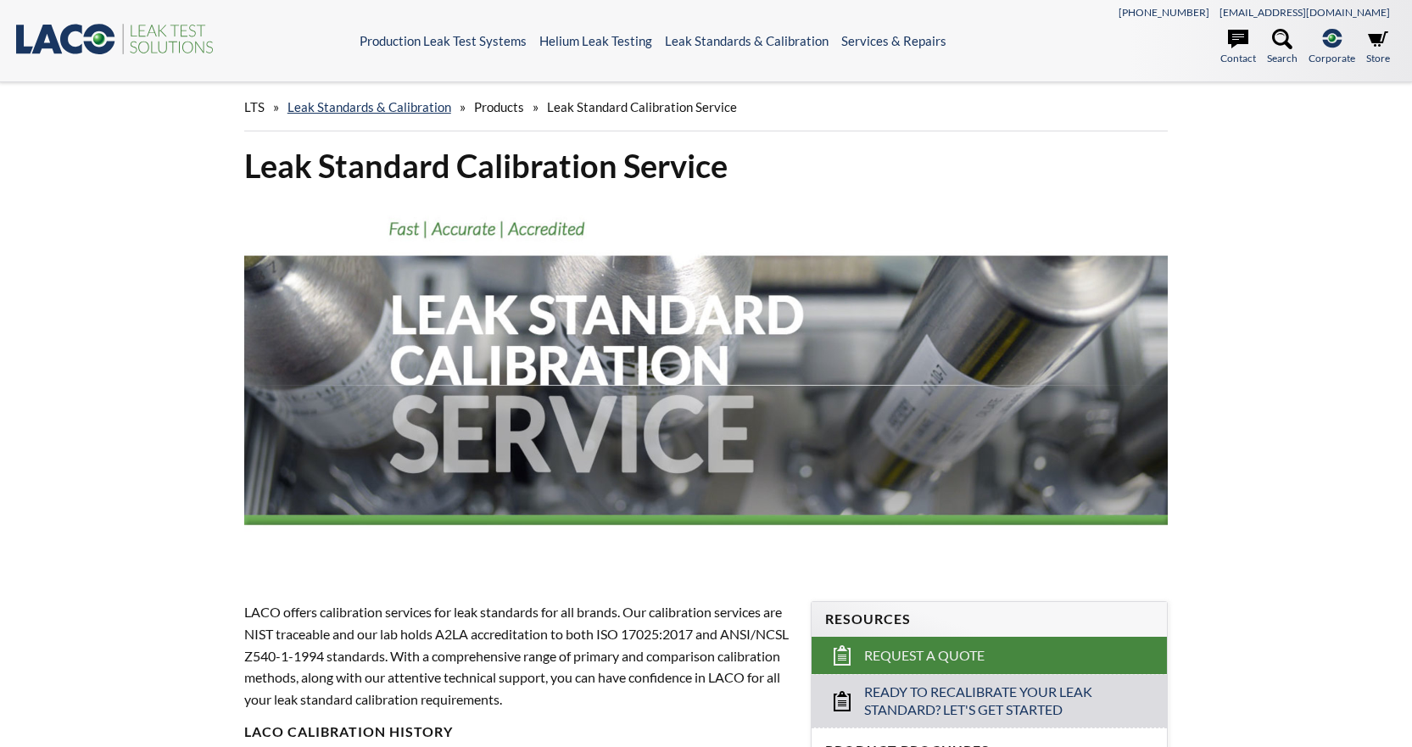
select select "Language Translate Widget"
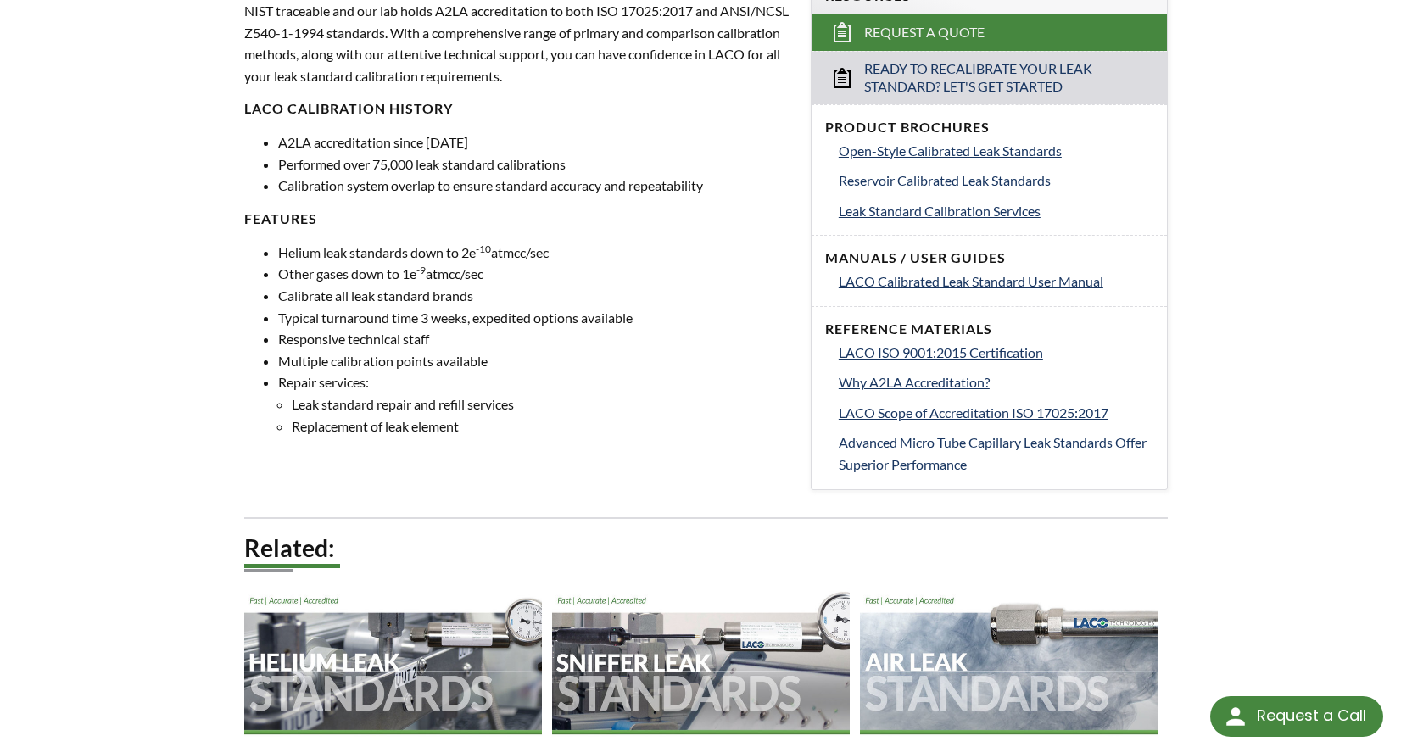
scroll to position [594, 0]
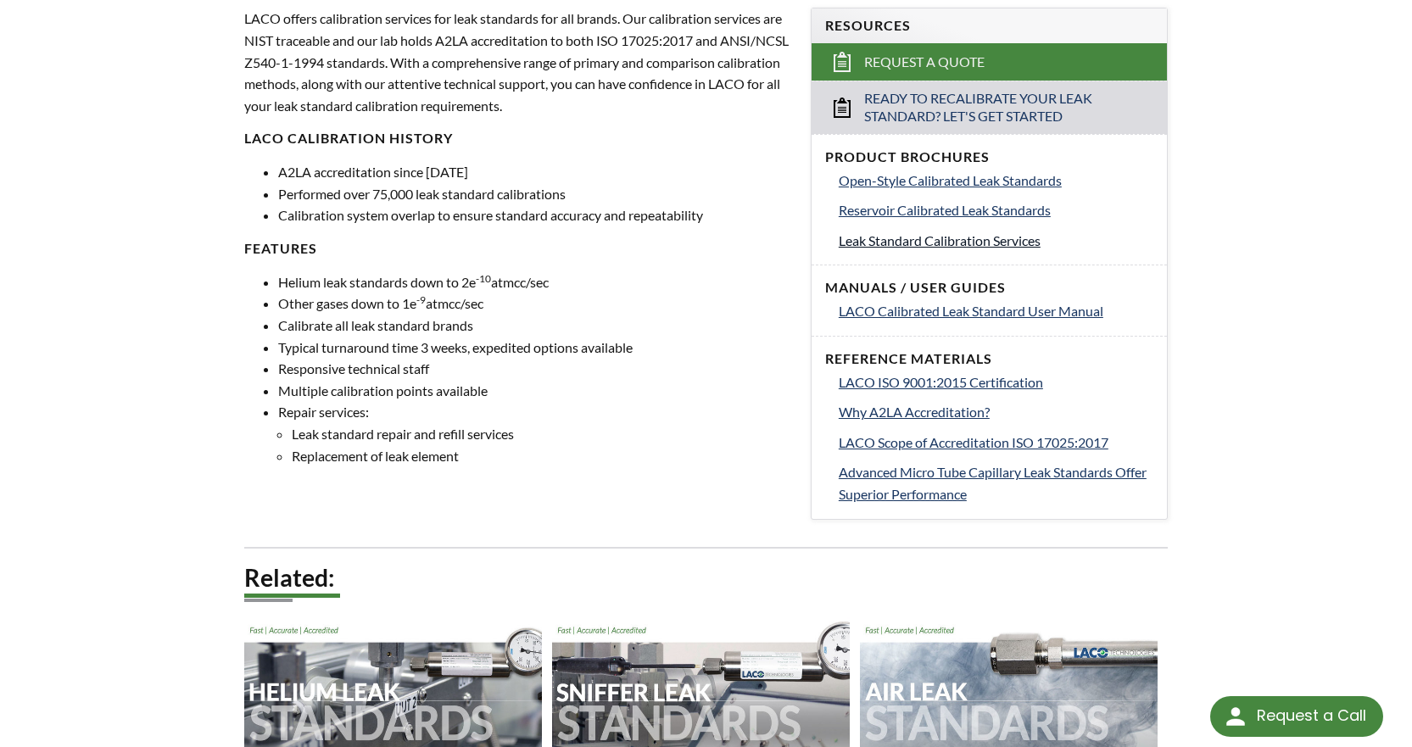
click at [858, 238] on span "Leak Standard Calibration Services" at bounding box center [940, 240] width 202 height 16
click at [932, 181] on span "Open-Style Calibrated Leak Standards" at bounding box center [950, 180] width 223 height 16
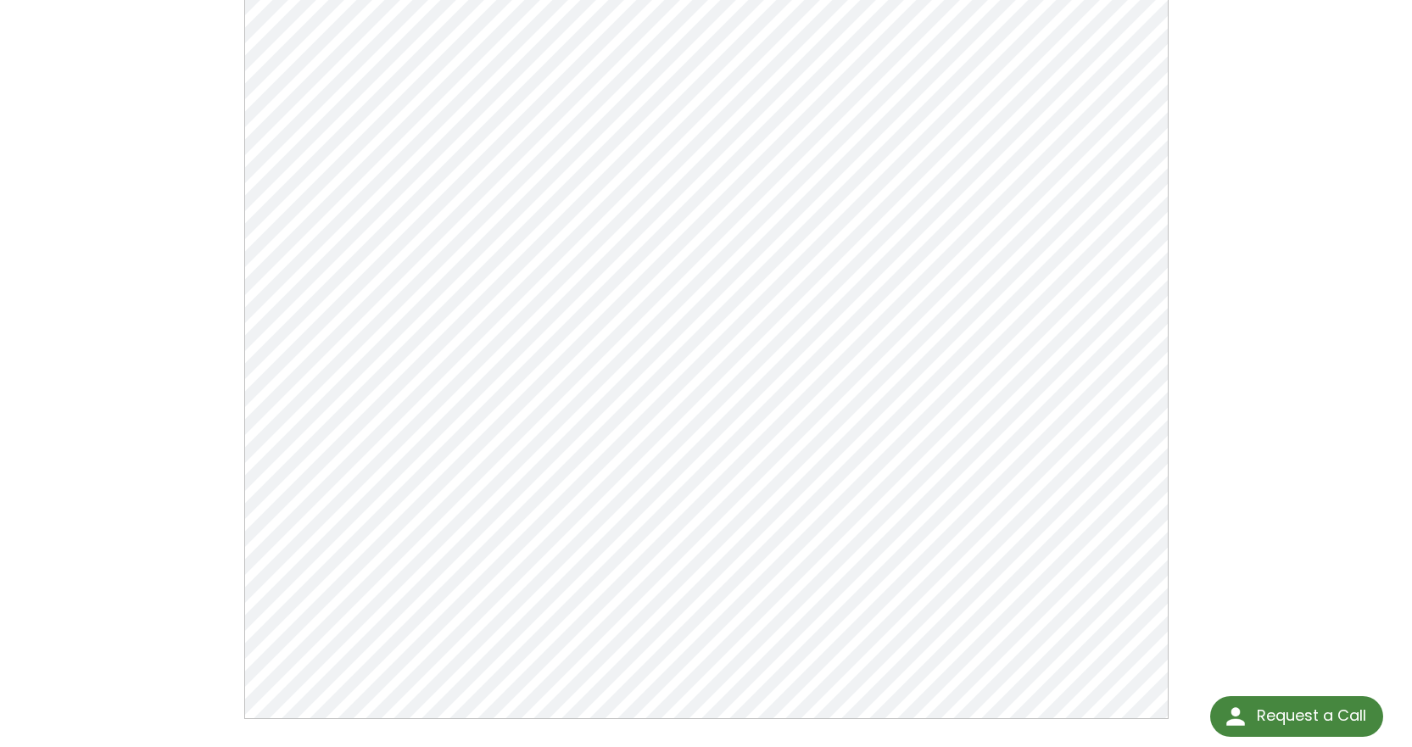
scroll to position [254, 0]
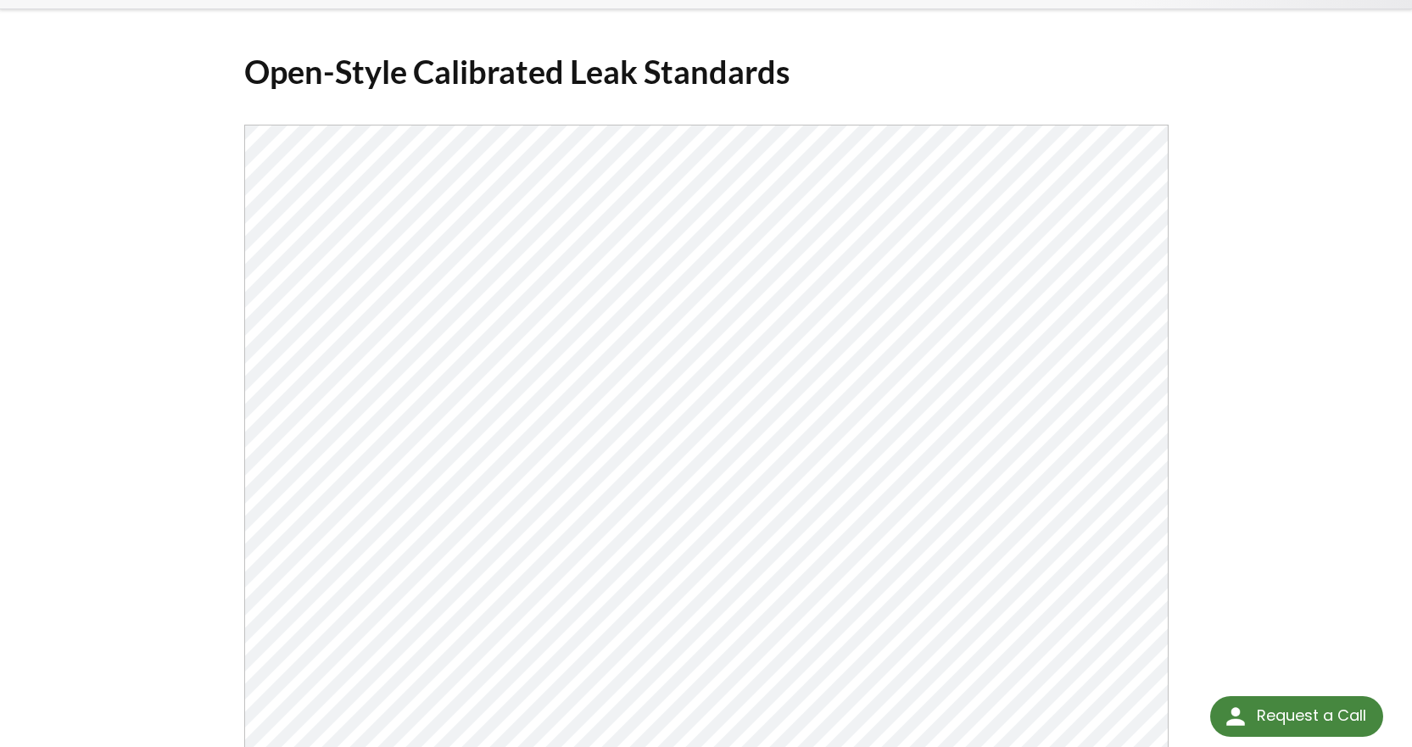
scroll to position [170, 0]
